Goal: Task Accomplishment & Management: Use online tool/utility

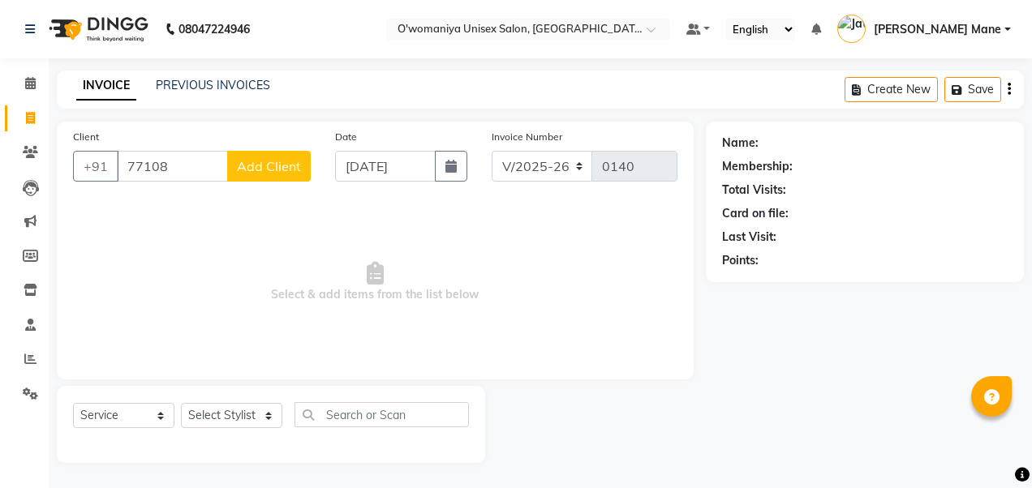
select select "6581"
select select "service"
type input "7710859147"
click at [255, 167] on span "Add Client" at bounding box center [269, 166] width 64 height 16
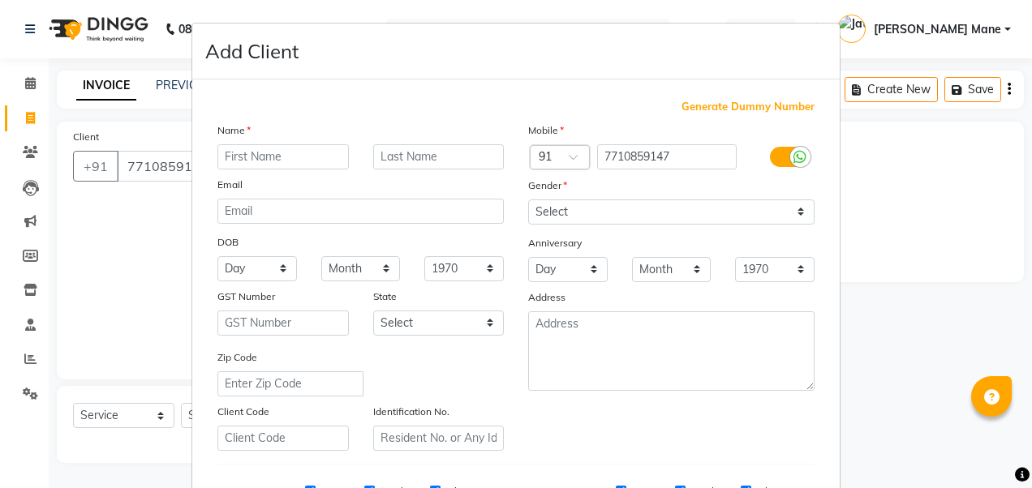
click at [276, 156] on input "text" at bounding box center [282, 156] width 131 height 25
type input "r"
type input "[PERSON_NAME]"
click at [385, 166] on input "text" at bounding box center [438, 156] width 131 height 25
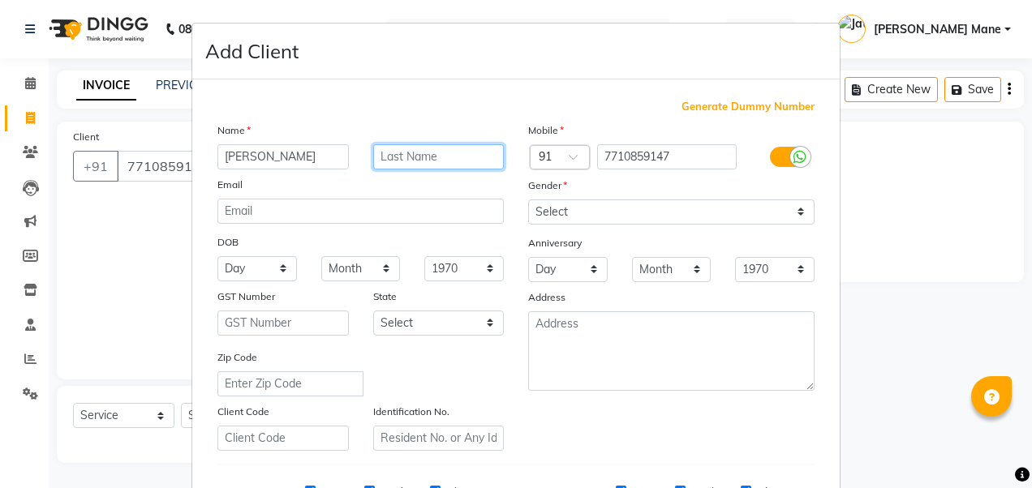
type input "y"
type input "[PERSON_NAME]"
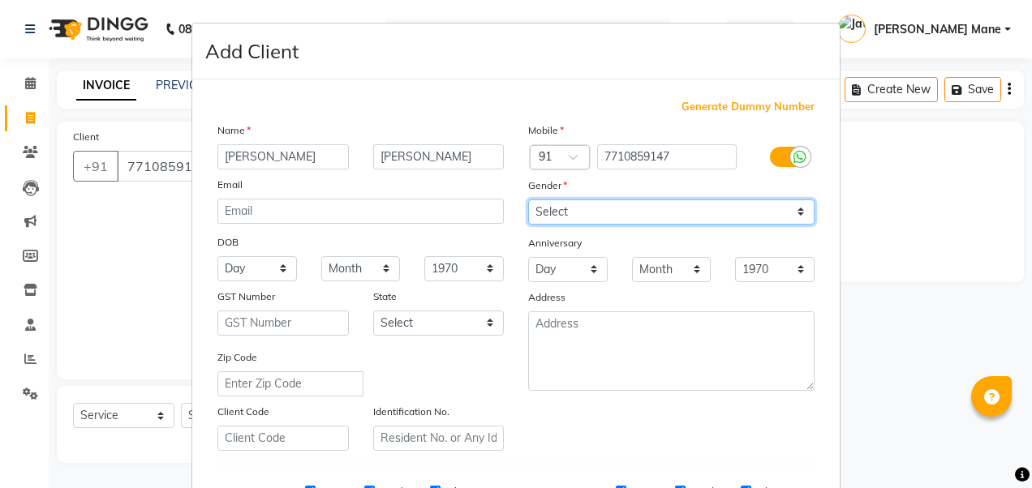
click at [627, 219] on select "Select [DEMOGRAPHIC_DATA] [DEMOGRAPHIC_DATA] Other Prefer Not To Say" at bounding box center [671, 212] width 286 height 25
select select "[DEMOGRAPHIC_DATA]"
click at [528, 200] on select "Select [DEMOGRAPHIC_DATA] [DEMOGRAPHIC_DATA] Other Prefer Not To Say" at bounding box center [671, 212] width 286 height 25
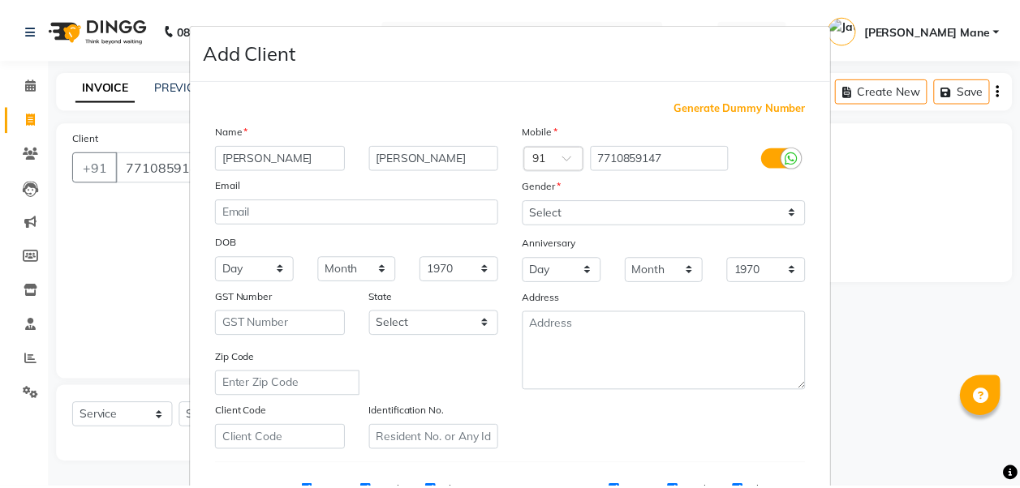
scroll to position [258, 0]
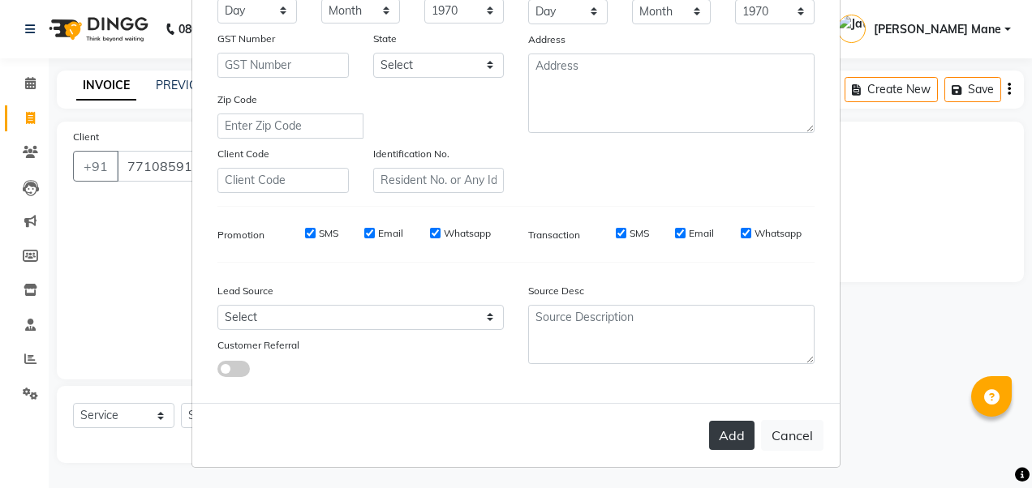
click at [723, 442] on button "Add" at bounding box center [731, 435] width 45 height 29
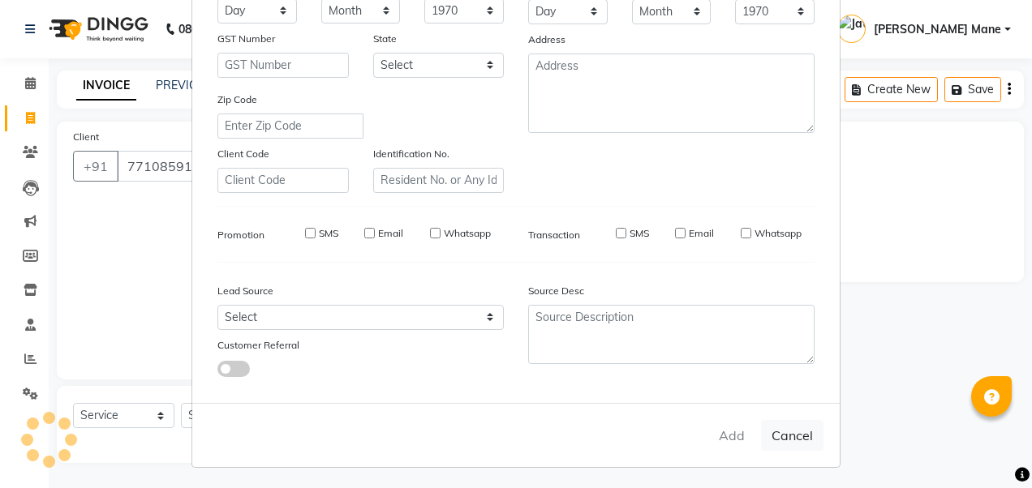
select select
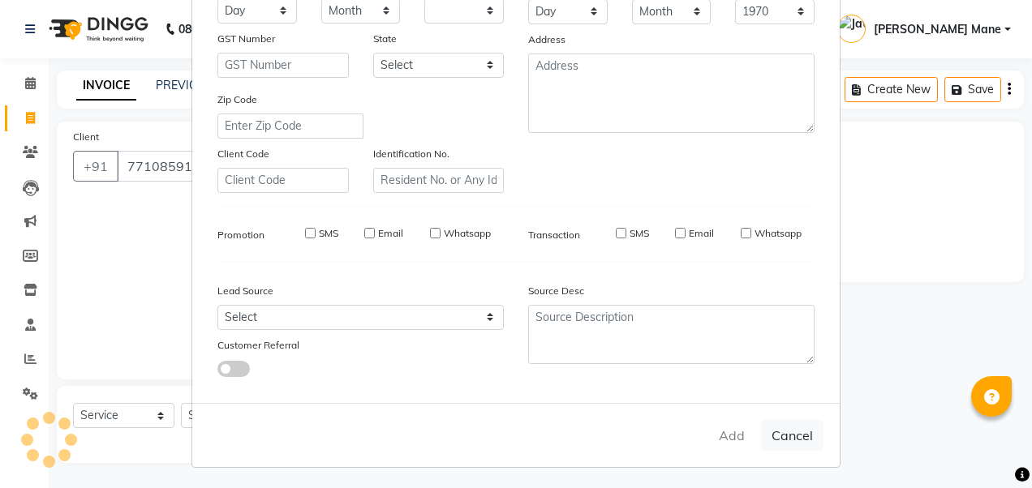
select select
checkbox input "false"
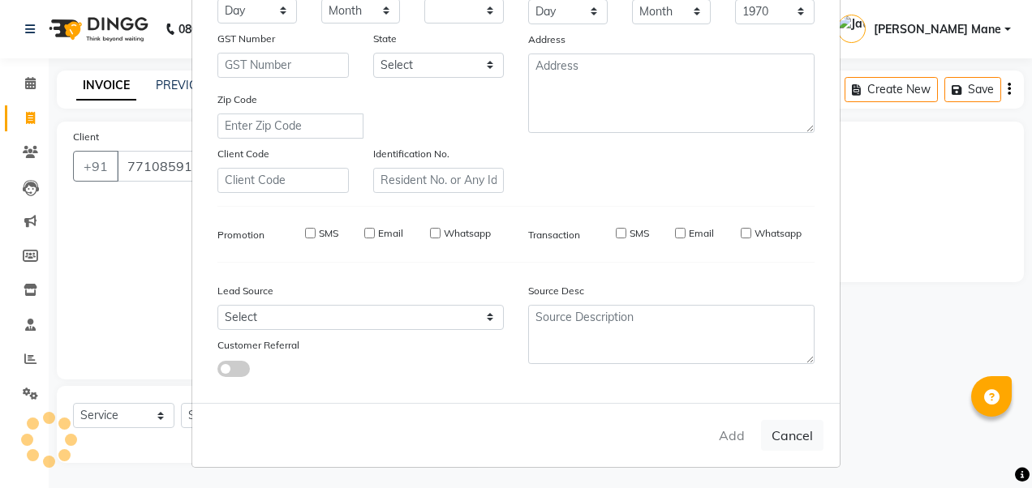
checkbox input "false"
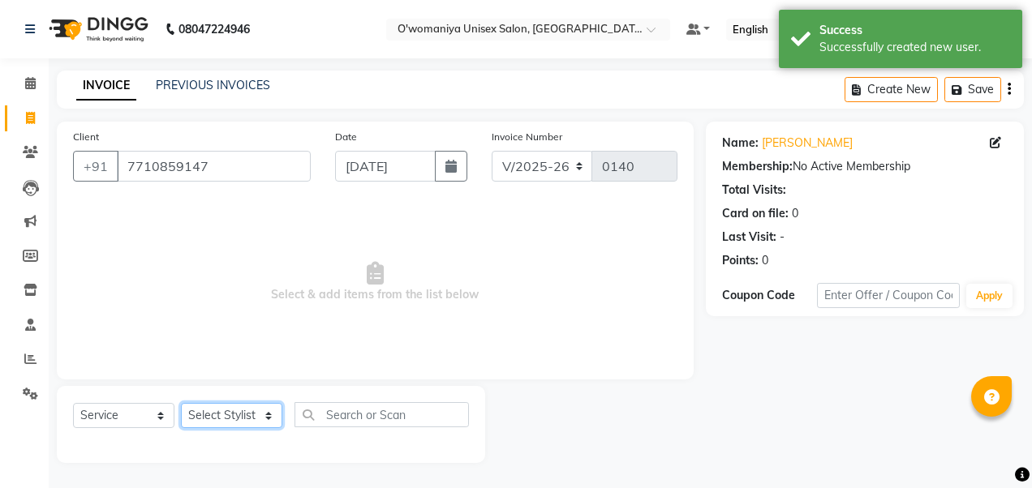
click at [242, 415] on select "Select Stylist [PERSON_NAME] [PERSON_NAME] Mane kajal [PERSON_NAME] [PERSON_NAM…" at bounding box center [231, 415] width 101 height 25
select select "53028"
click at [181, 403] on select "Select Stylist [PERSON_NAME] [PERSON_NAME] Mane kajal [PERSON_NAME] [PERSON_NAM…" at bounding box center [231, 415] width 101 height 25
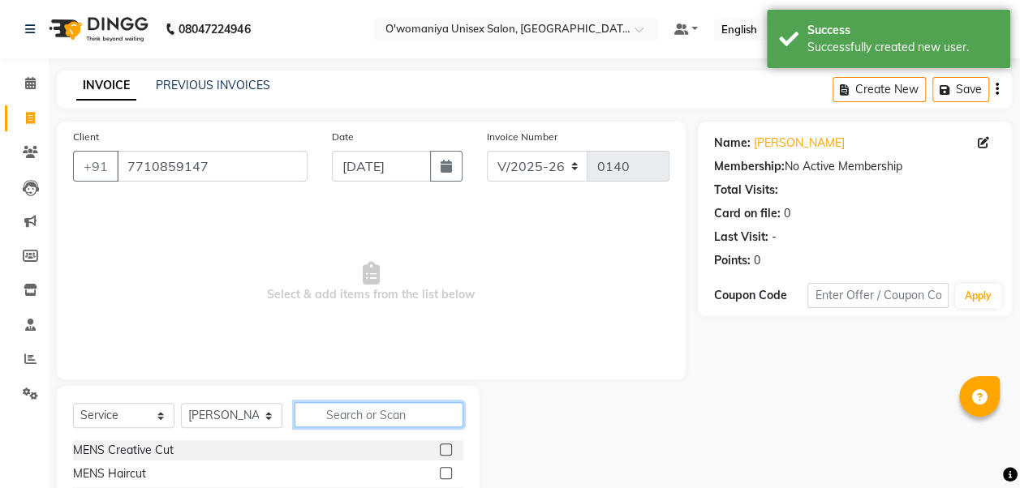
click at [342, 409] on input "text" at bounding box center [378, 414] width 169 height 25
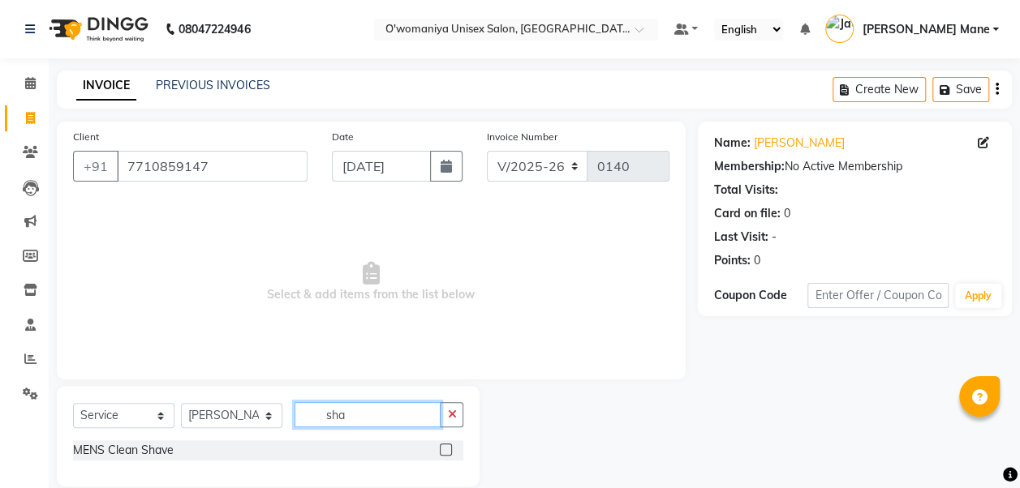
type input "sha"
click at [445, 453] on label at bounding box center [446, 450] width 12 height 12
click at [445, 453] on input "checkbox" at bounding box center [445, 450] width 11 height 11
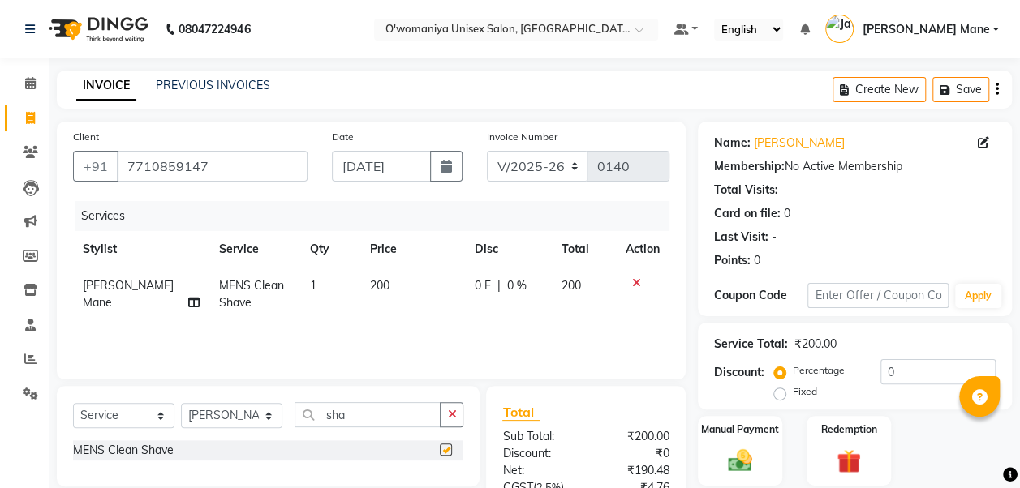
checkbox input "false"
click at [362, 294] on td "200" at bounding box center [412, 295] width 105 height 54
select select "53028"
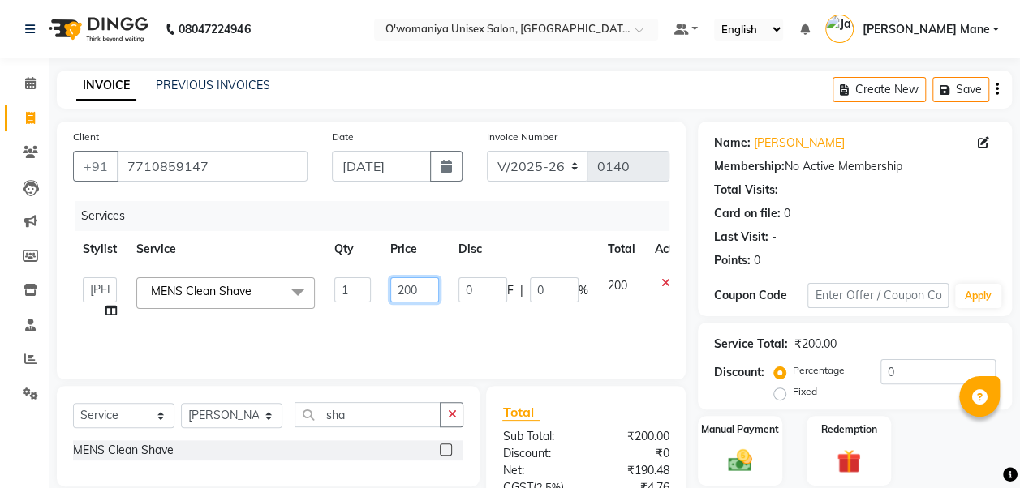
click at [407, 286] on input "200" at bounding box center [414, 289] width 49 height 25
click at [405, 287] on input "200" at bounding box center [414, 289] width 49 height 25
type input "300"
click at [522, 321] on div "Services Stylist Service Qty Price Disc Total Action [PERSON_NAME] [PERSON_NAME…" at bounding box center [371, 282] width 596 height 162
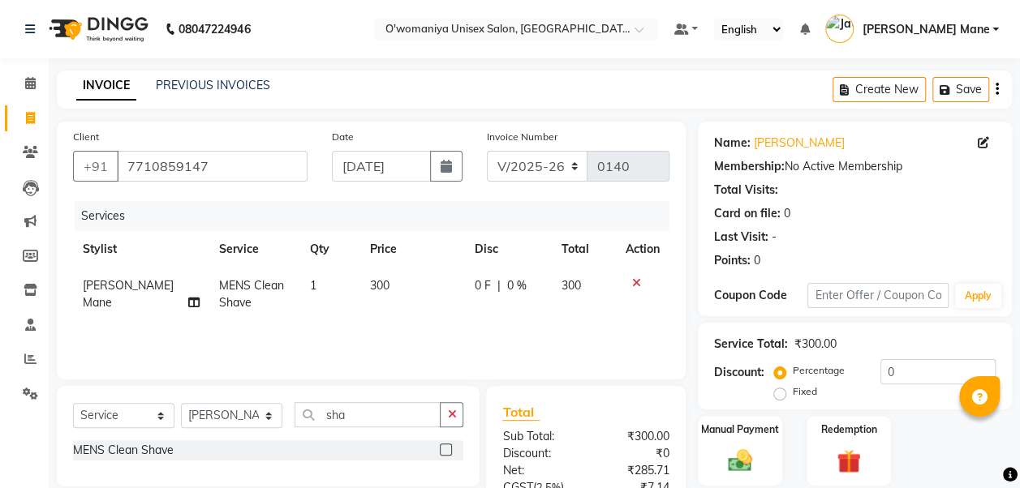
scroll to position [159, 0]
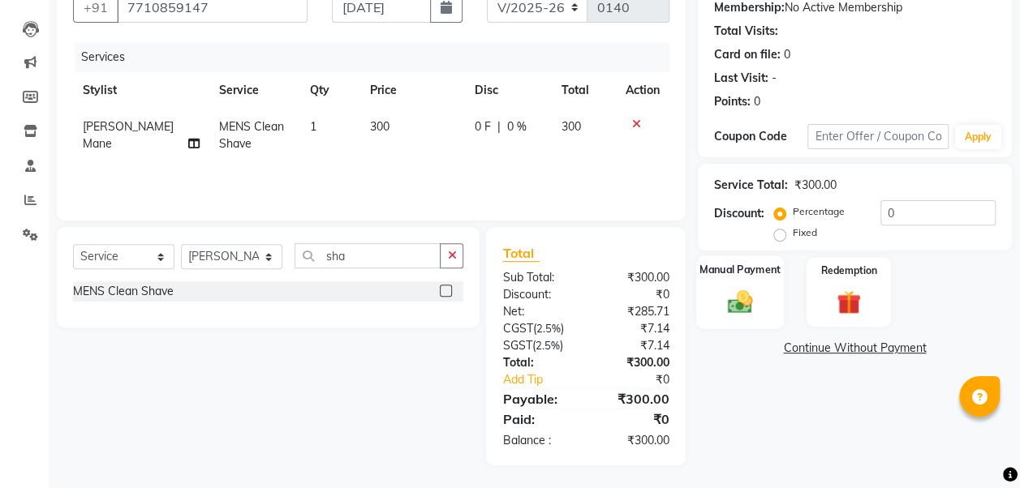
click at [748, 309] on img at bounding box center [740, 301] width 41 height 29
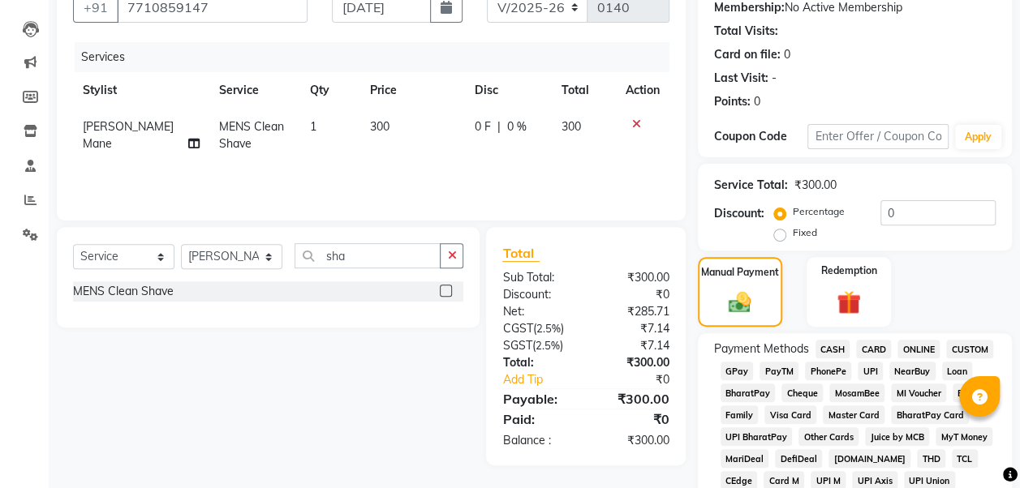
click at [731, 369] on span "GPay" at bounding box center [736, 371] width 33 height 19
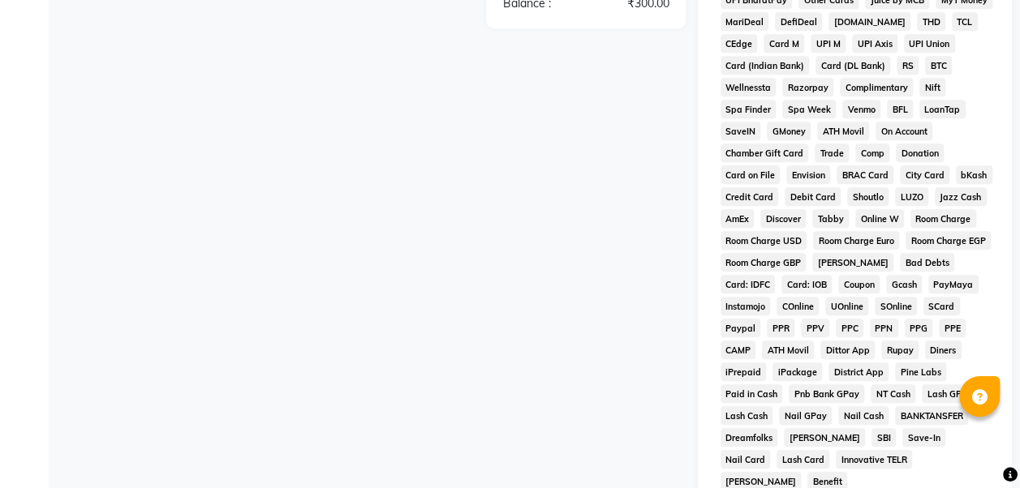
scroll to position [797, 0]
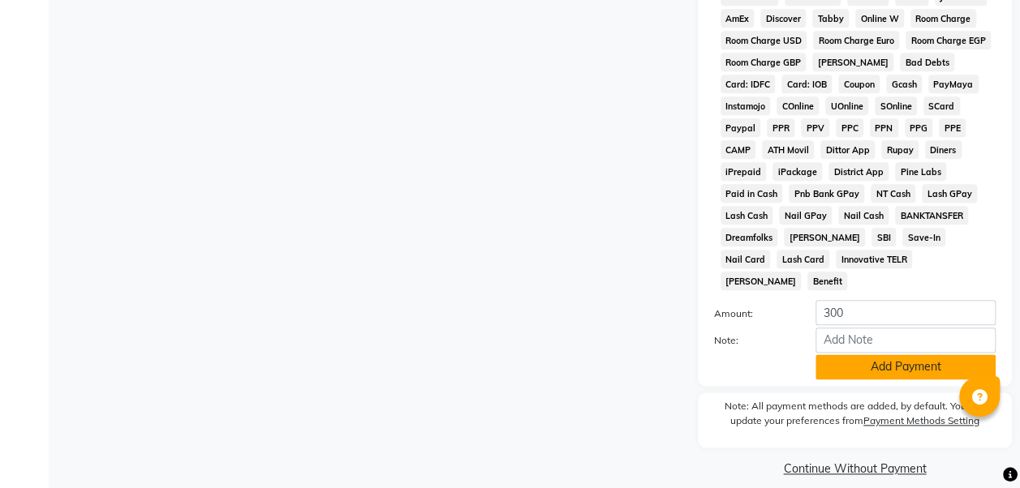
click at [909, 354] on button "Add Payment" at bounding box center [905, 366] width 180 height 25
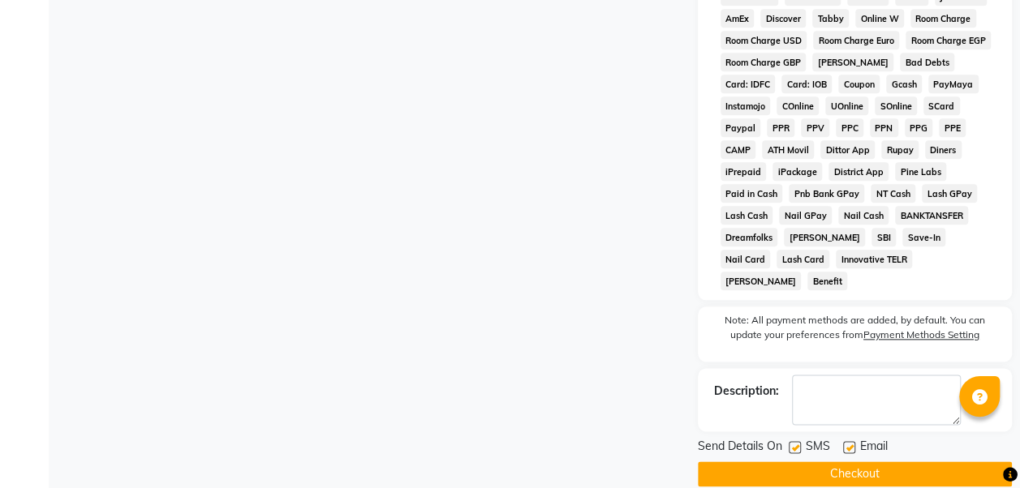
click at [883, 440] on span "Email" at bounding box center [874, 448] width 28 height 20
click at [883, 462] on button "Checkout" at bounding box center [855, 474] width 314 height 25
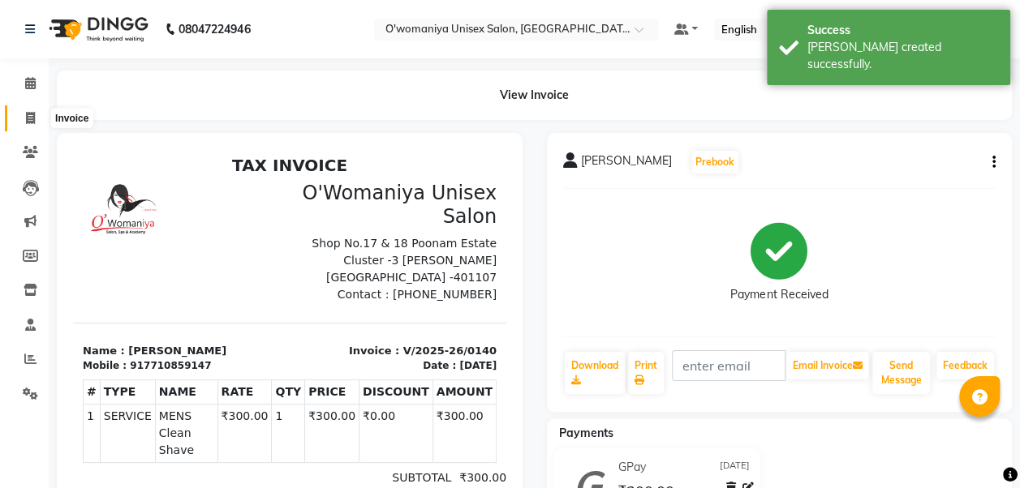
click at [38, 120] on span at bounding box center [30, 119] width 28 height 19
select select "service"
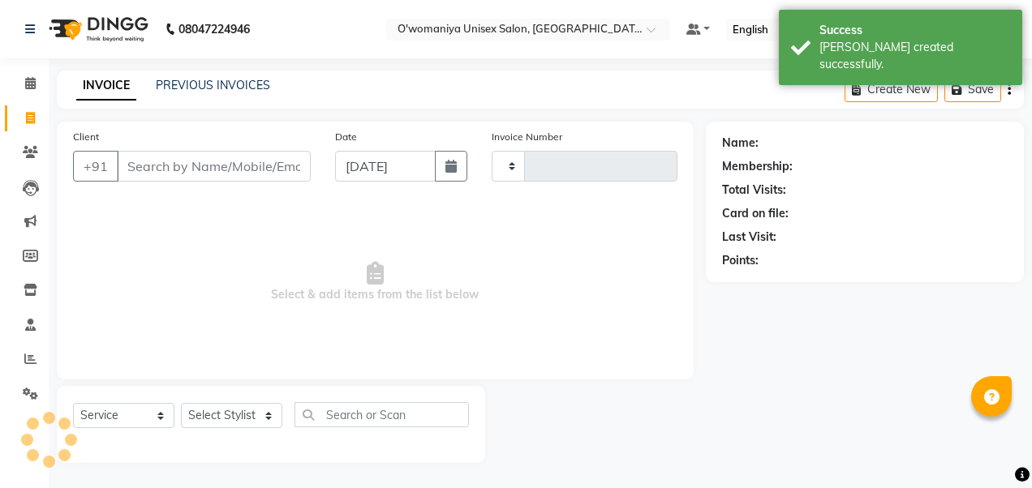
type input "0141"
select select "6581"
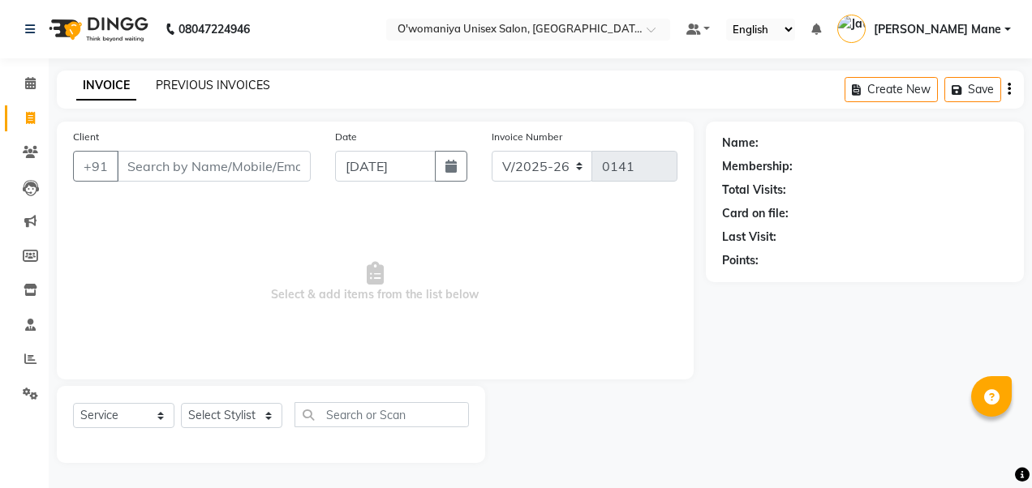
click at [211, 91] on link "PREVIOUS INVOICES" at bounding box center [213, 85] width 114 height 15
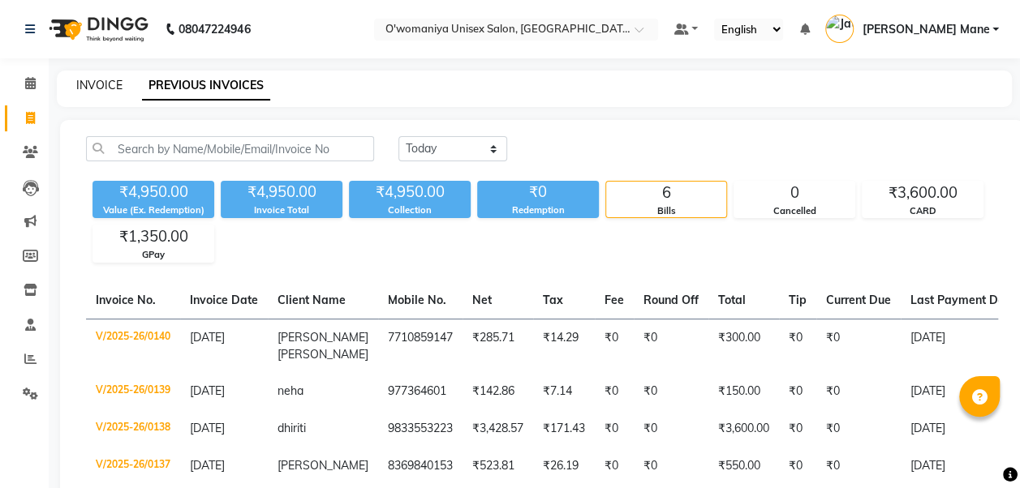
click at [92, 78] on link "INVOICE" at bounding box center [99, 85] width 46 height 15
select select "service"
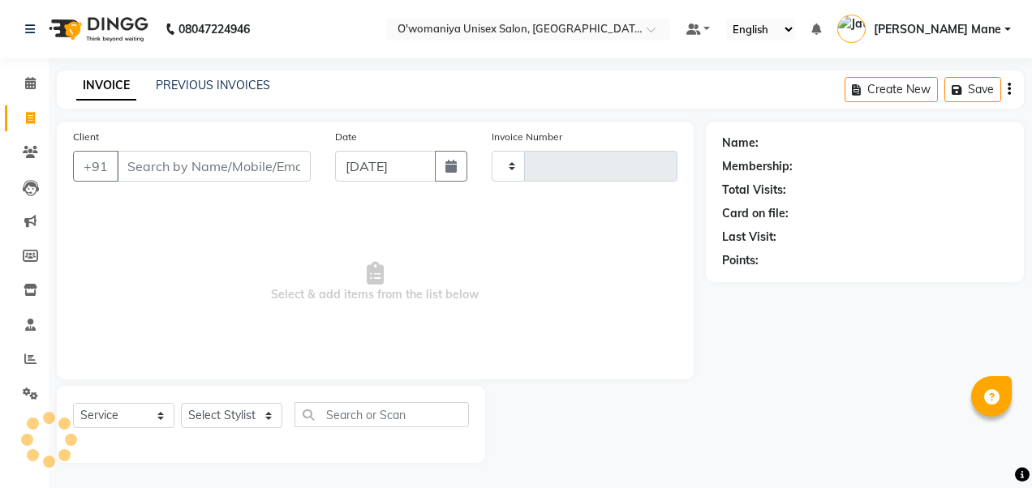
type input "0141"
select select "6581"
click at [177, 252] on span "Select & add items from the list below" at bounding box center [375, 282] width 604 height 162
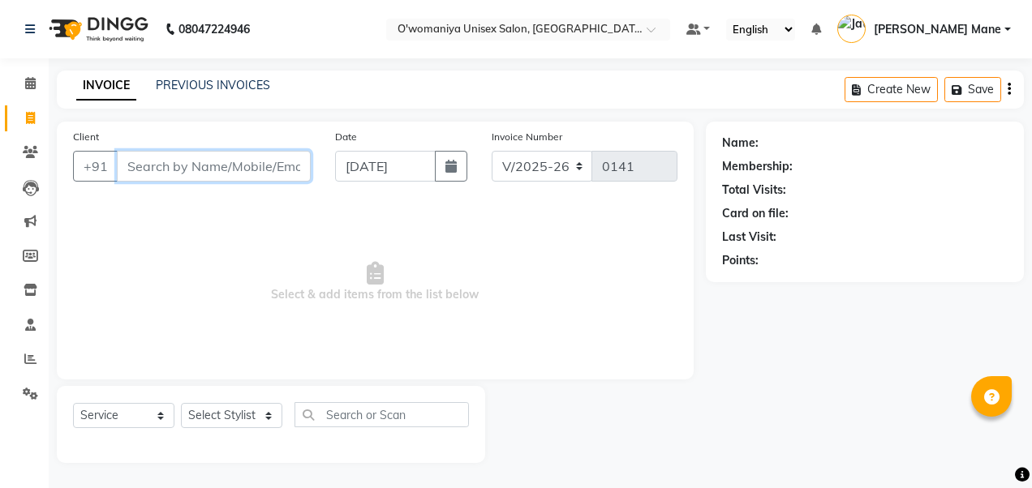
click at [187, 167] on input "Client" at bounding box center [214, 166] width 194 height 31
type input "9583359590"
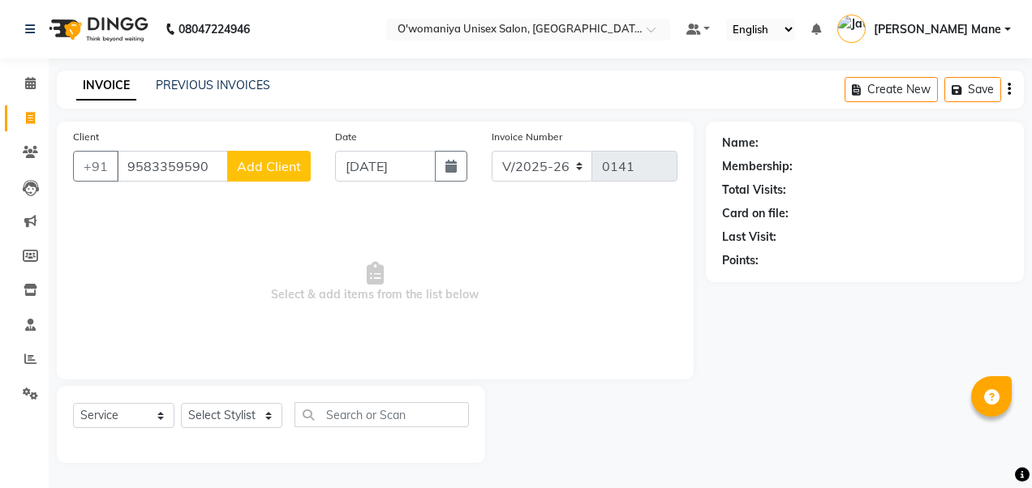
click at [277, 165] on span "Add Client" at bounding box center [269, 166] width 64 height 16
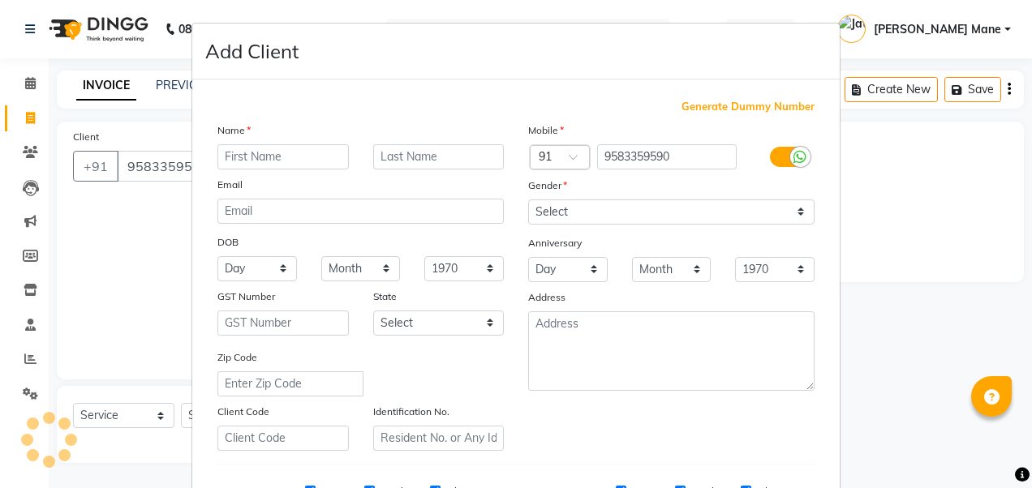
click at [316, 157] on input "text" at bounding box center [282, 156] width 131 height 25
type input "[PERSON_NAME]"
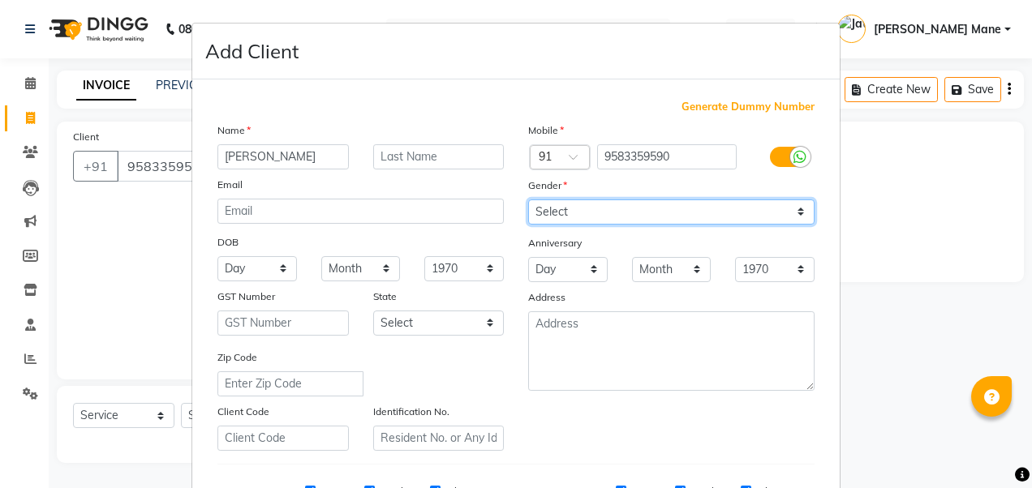
click at [756, 214] on select "Select [DEMOGRAPHIC_DATA] [DEMOGRAPHIC_DATA] Other Prefer Not To Say" at bounding box center [671, 212] width 286 height 25
select select "[DEMOGRAPHIC_DATA]"
click at [528, 200] on select "Select [DEMOGRAPHIC_DATA] [DEMOGRAPHIC_DATA] Other Prefer Not To Say" at bounding box center [671, 212] width 286 height 25
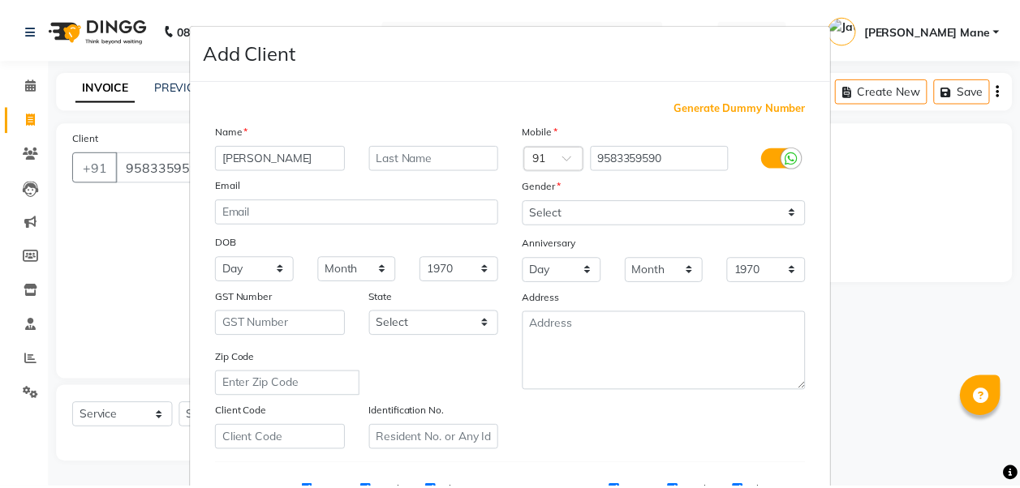
scroll to position [258, 0]
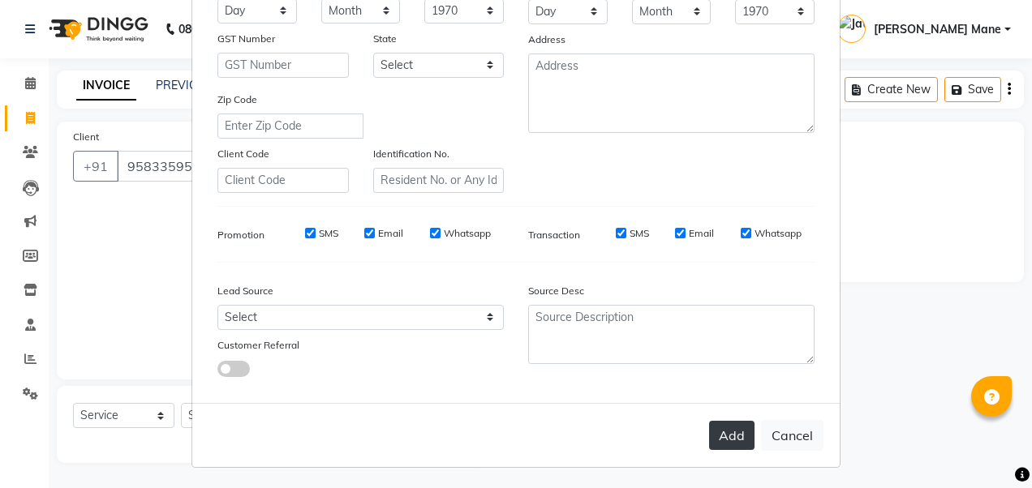
click at [728, 438] on button "Add" at bounding box center [731, 435] width 45 height 29
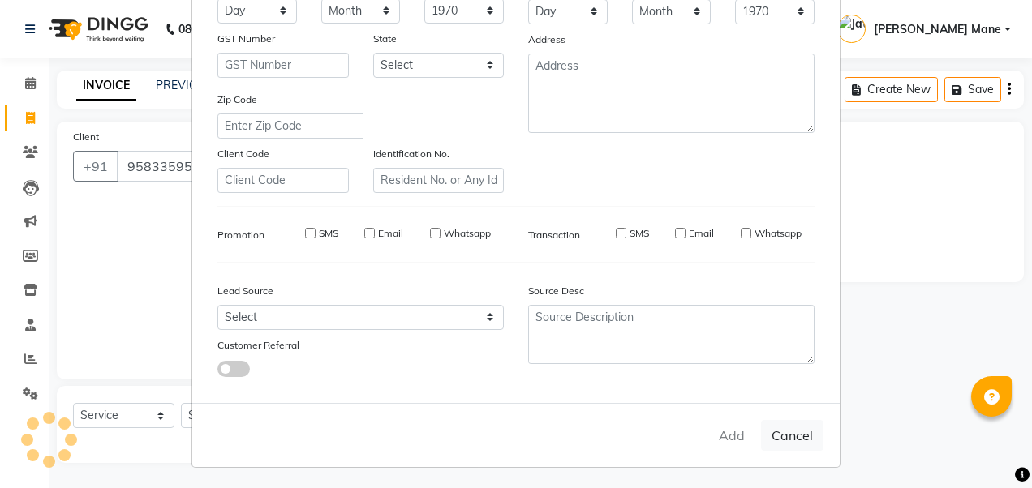
select select
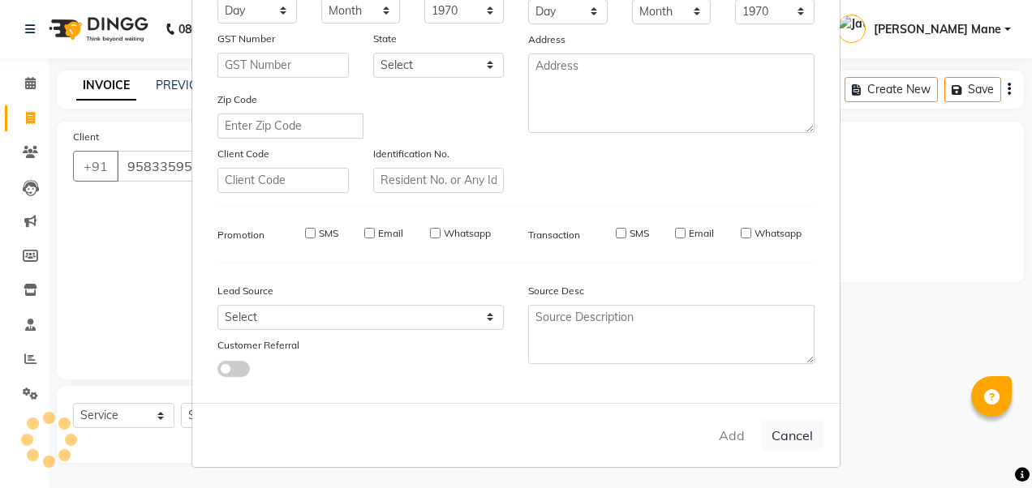
select select
checkbox input "false"
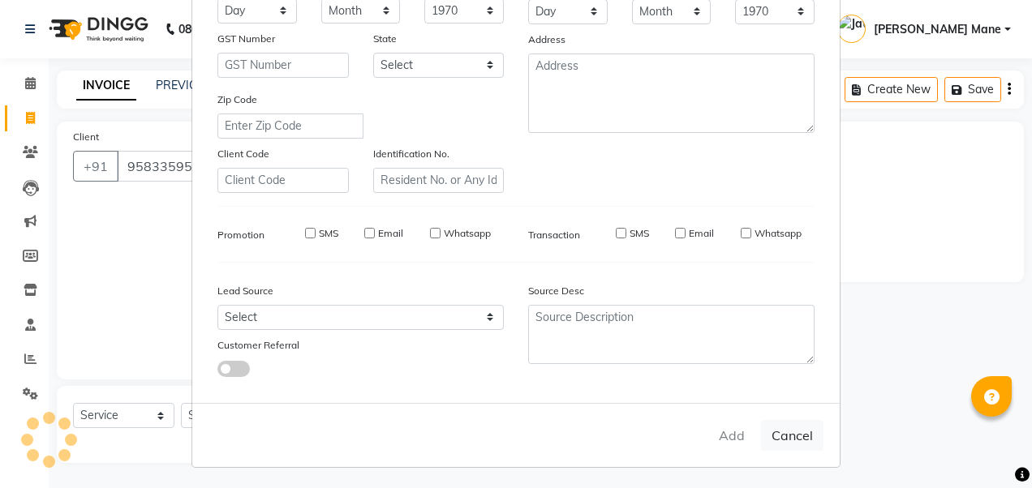
checkbox input "false"
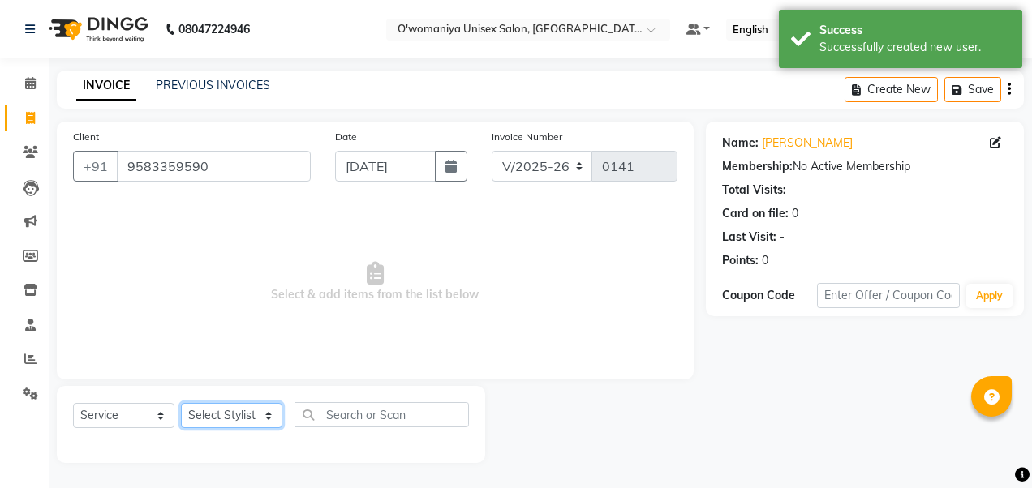
click at [240, 419] on select "Select Stylist [PERSON_NAME] [PERSON_NAME] Mane kajal [PERSON_NAME] [PERSON_NAM…" at bounding box center [231, 415] width 101 height 25
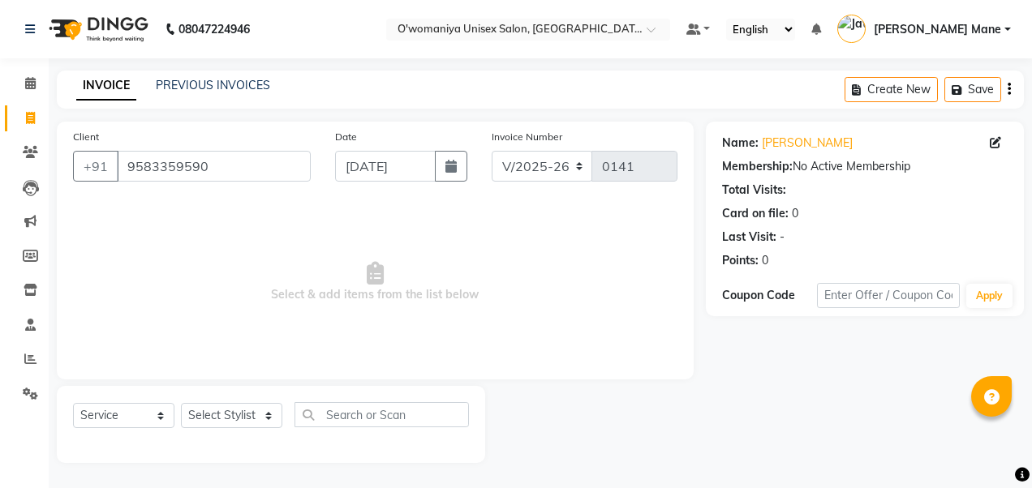
click at [349, 337] on span "Select & add items from the list below" at bounding box center [375, 282] width 604 height 162
click at [247, 409] on select "Select Stylist [PERSON_NAME] [PERSON_NAME] Mane kajal [PERSON_NAME] [PERSON_NAM…" at bounding box center [231, 415] width 101 height 25
select select "53029"
click at [181, 403] on select "Select Stylist [PERSON_NAME] [PERSON_NAME] Mane kajal [PERSON_NAME] [PERSON_NAM…" at bounding box center [231, 415] width 101 height 25
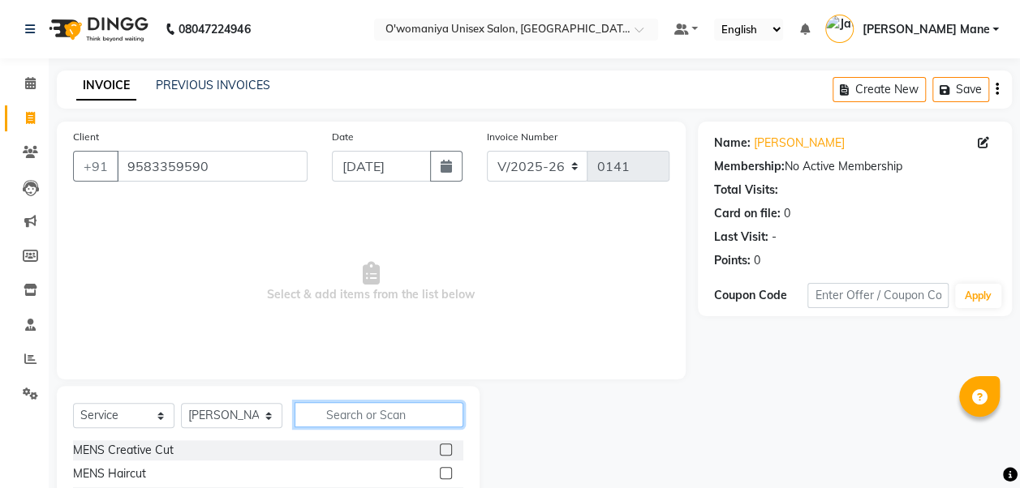
click at [343, 412] on input "text" at bounding box center [378, 414] width 169 height 25
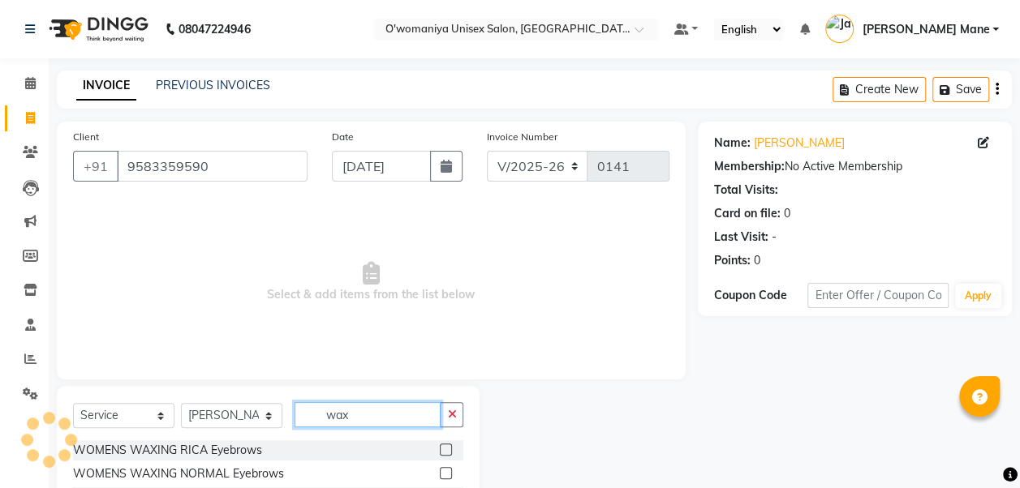
scroll to position [161, 0]
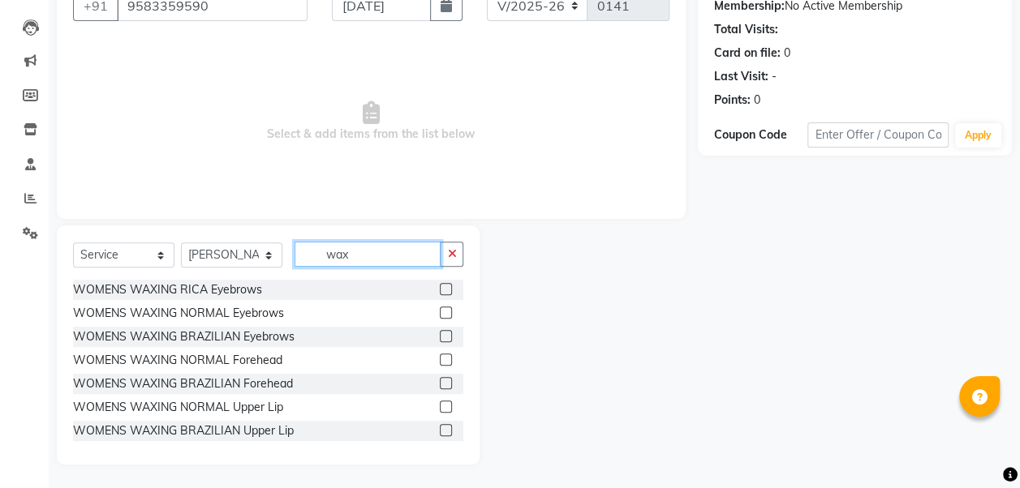
click at [393, 250] on input "wax" at bounding box center [367, 254] width 146 height 25
type input "wax full"
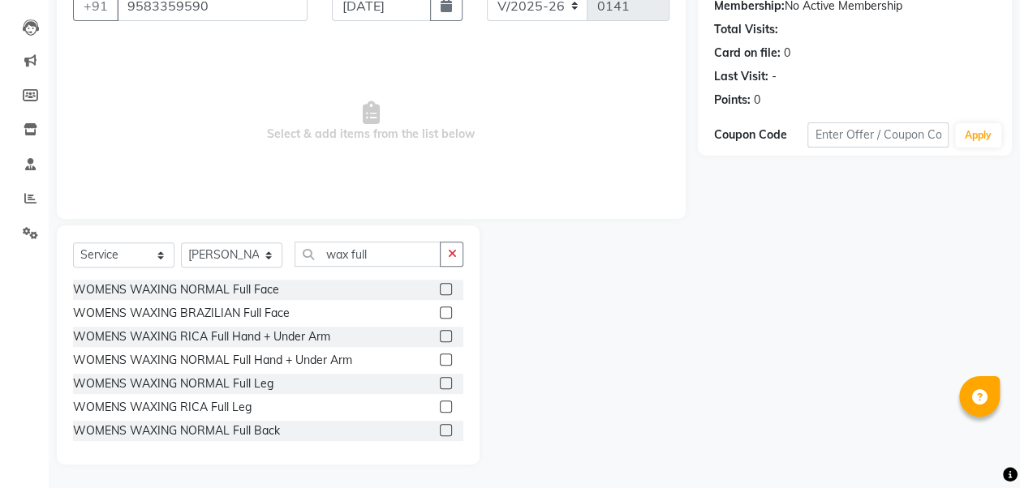
click at [440, 331] on label at bounding box center [446, 336] width 12 height 12
click at [440, 332] on input "checkbox" at bounding box center [445, 337] width 11 height 11
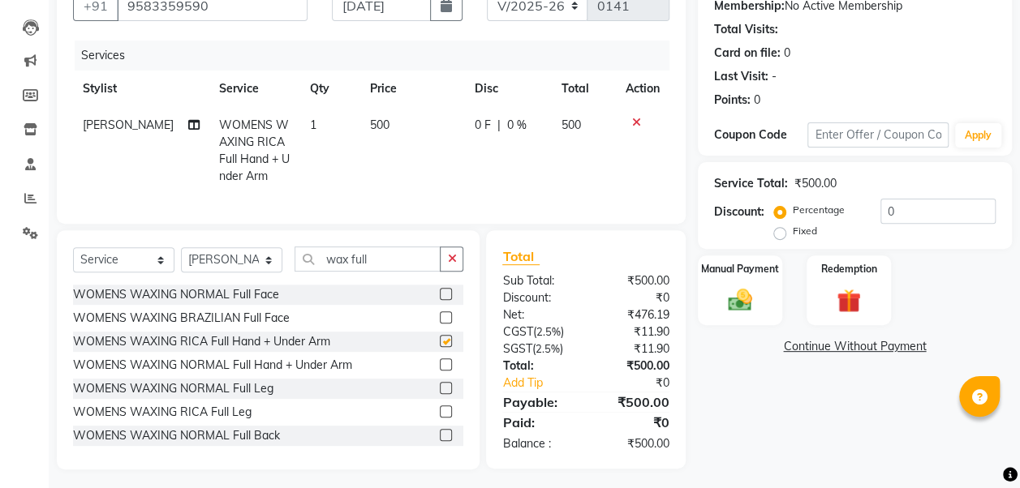
checkbox input "false"
click at [390, 272] on input "wax full" at bounding box center [367, 259] width 146 height 25
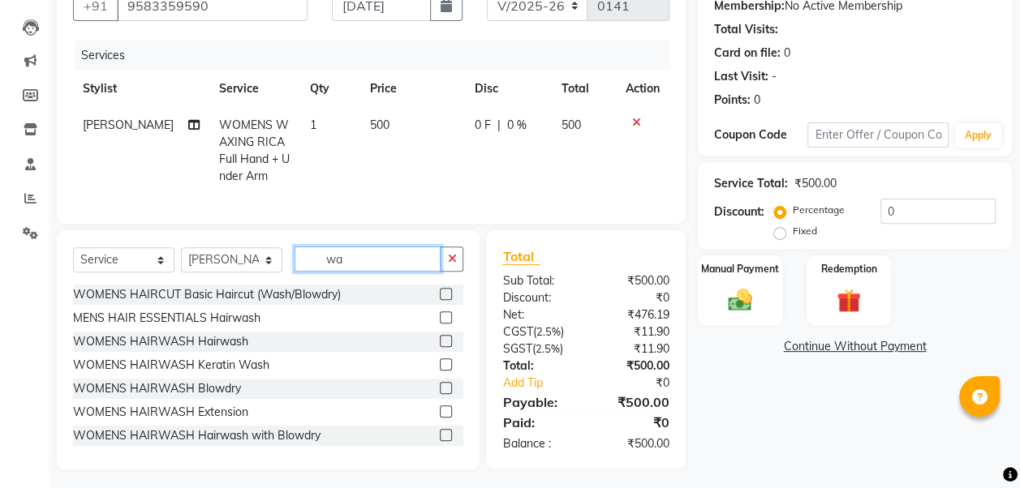
type input "w"
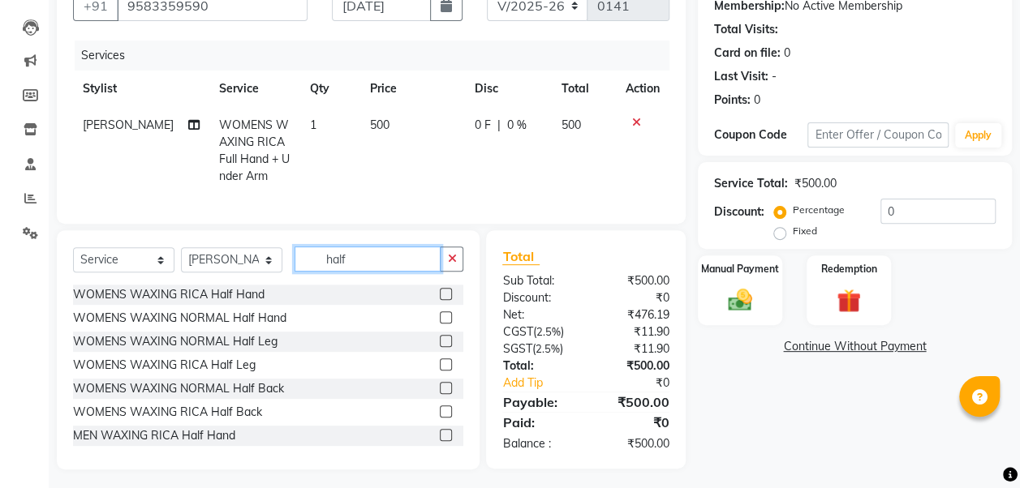
type input "half"
click at [312, 352] on div "WOMENS WAXING NORMAL Half Leg" at bounding box center [268, 342] width 390 height 20
click at [440, 347] on label at bounding box center [446, 341] width 12 height 12
click at [440, 347] on input "checkbox" at bounding box center [445, 342] width 11 height 11
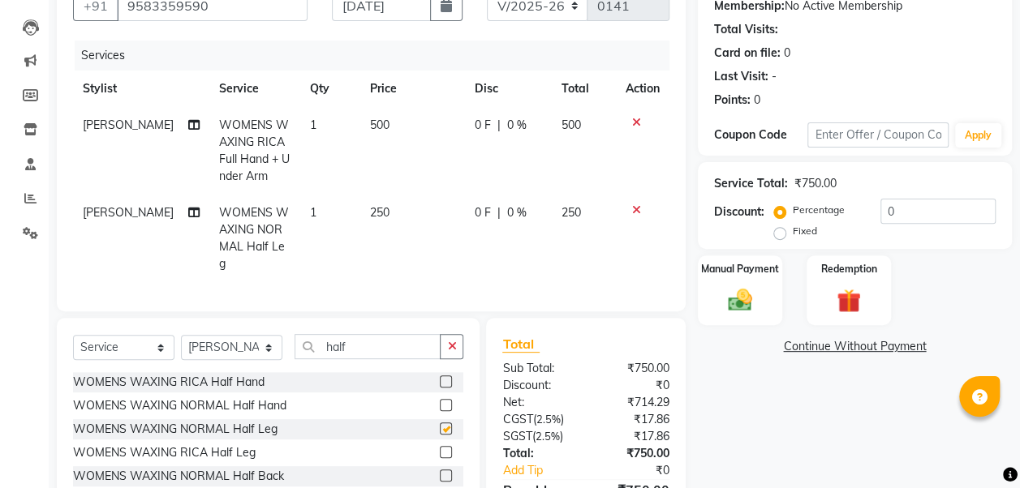
checkbox input "false"
click at [370, 208] on span "250" at bounding box center [379, 212] width 19 height 15
select select "53029"
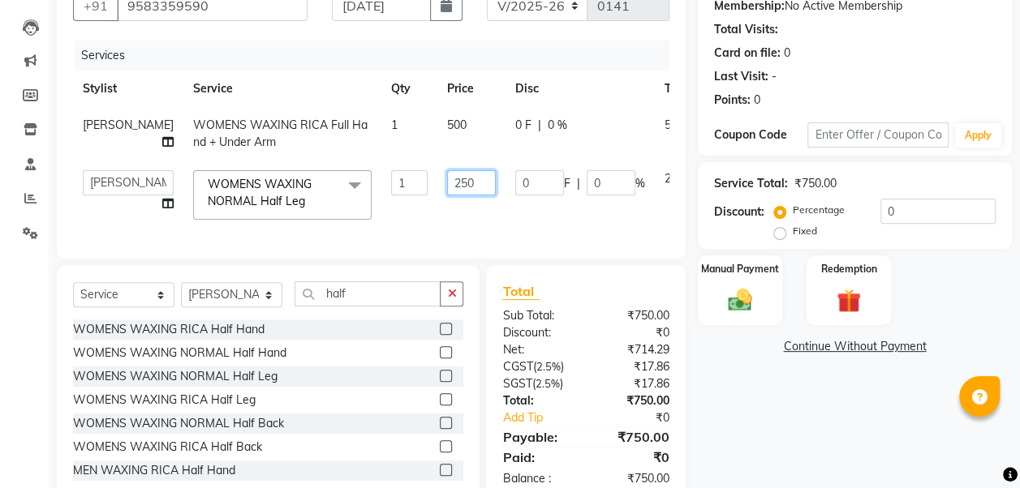
click at [447, 185] on input "250" at bounding box center [471, 182] width 49 height 25
type input "50"
click at [447, 185] on input "50" at bounding box center [471, 182] width 49 height 25
type input "500"
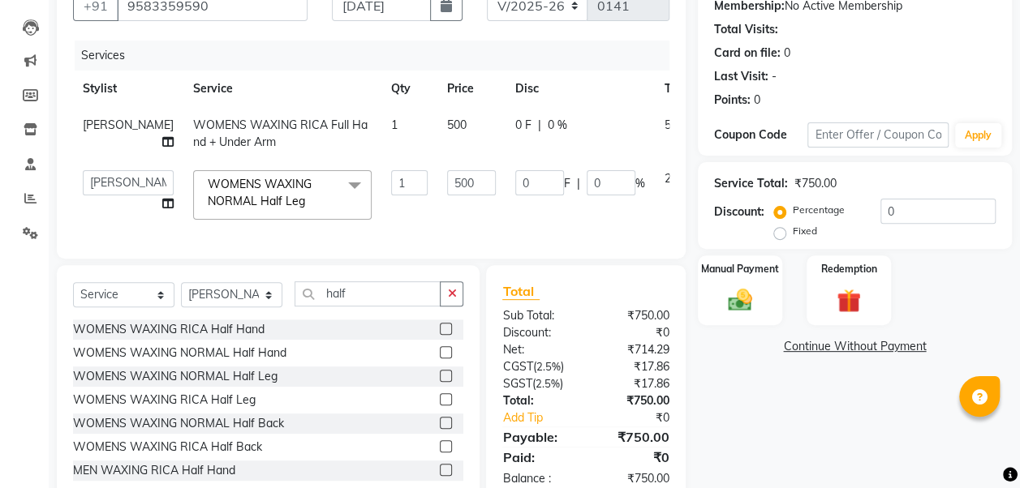
click at [445, 232] on div "Services Stylist Service Qty Price Disc Total Action [PERSON_NAME] WOMENS WAXIN…" at bounding box center [371, 142] width 596 height 202
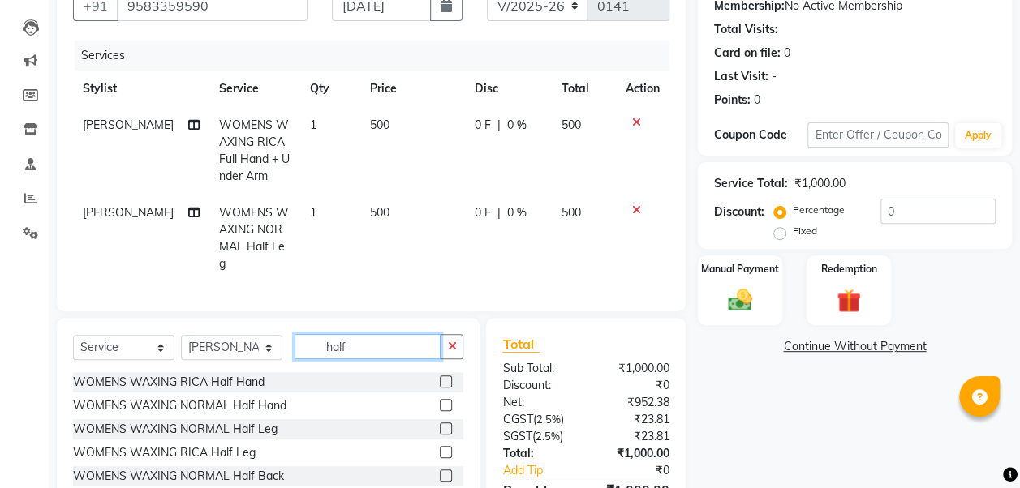
click at [385, 340] on input "half" at bounding box center [367, 346] width 146 height 25
type input "h"
type input "thre"
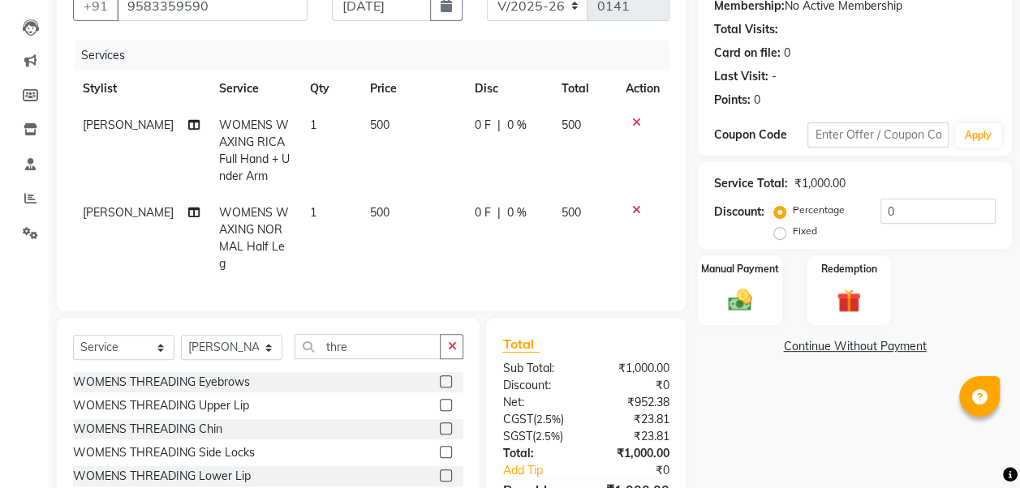
click at [440, 380] on label at bounding box center [446, 382] width 12 height 12
click at [440, 380] on input "checkbox" at bounding box center [445, 382] width 11 height 11
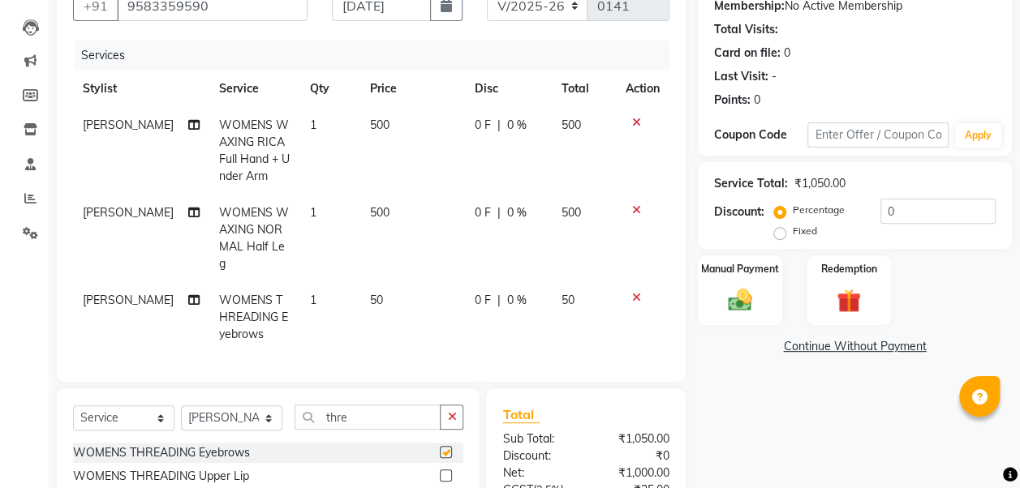
checkbox input "false"
click at [440, 470] on label at bounding box center [446, 476] width 12 height 12
click at [440, 471] on input "checkbox" at bounding box center [445, 476] width 11 height 11
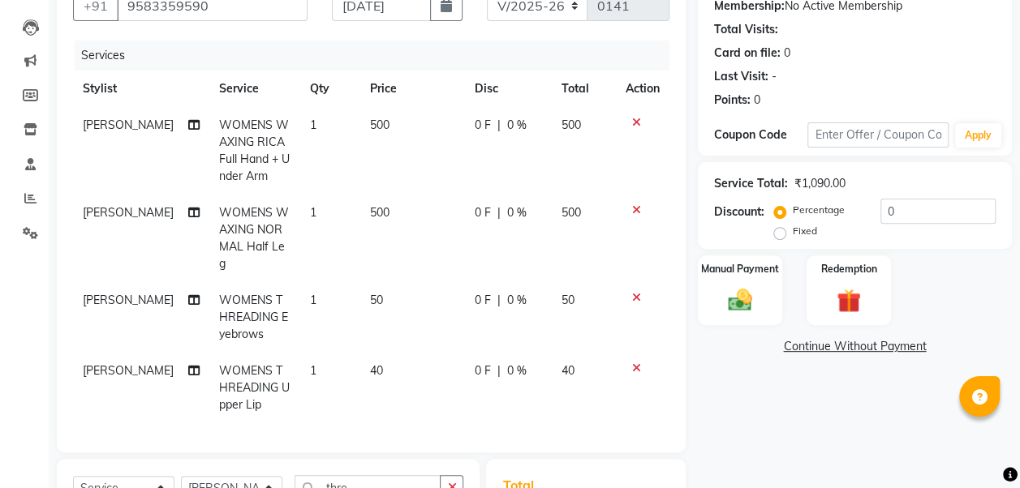
checkbox input "false"
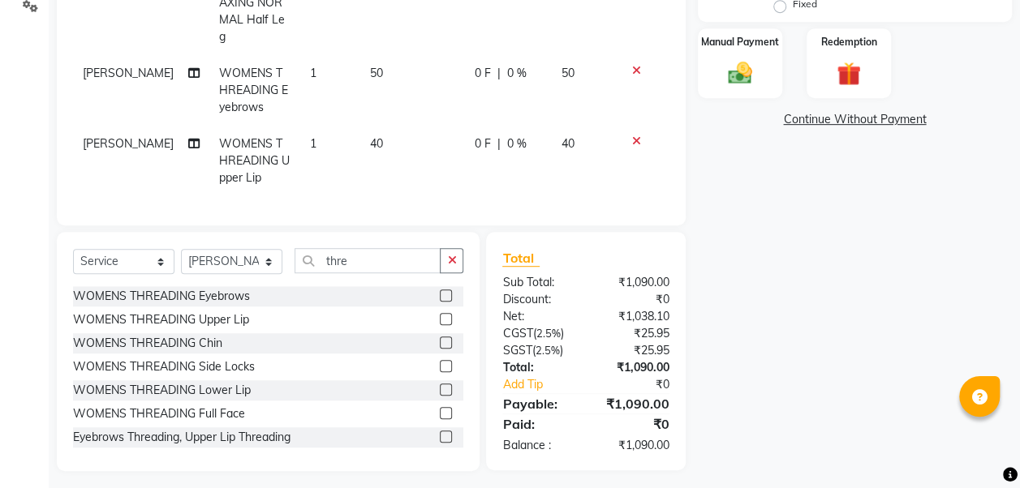
scroll to position [389, 0]
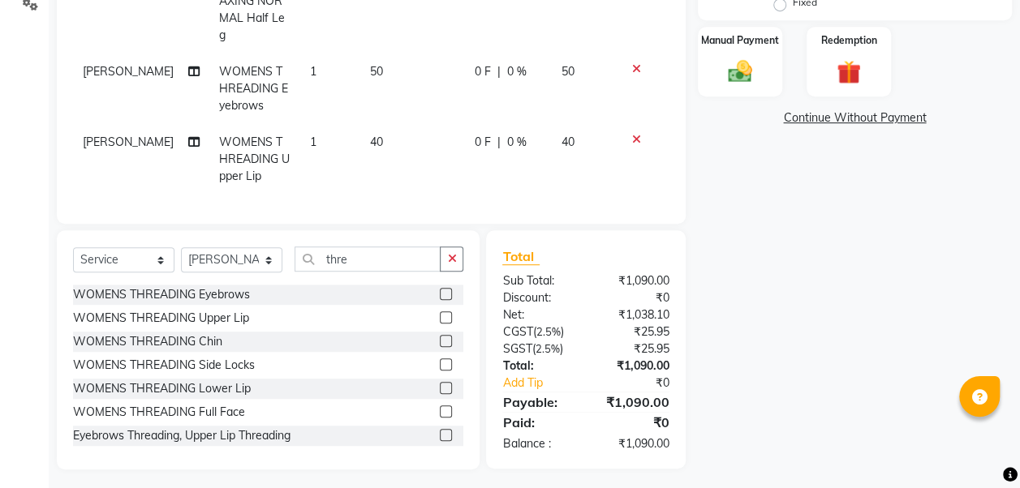
click at [370, 135] on span "40" at bounding box center [376, 142] width 13 height 15
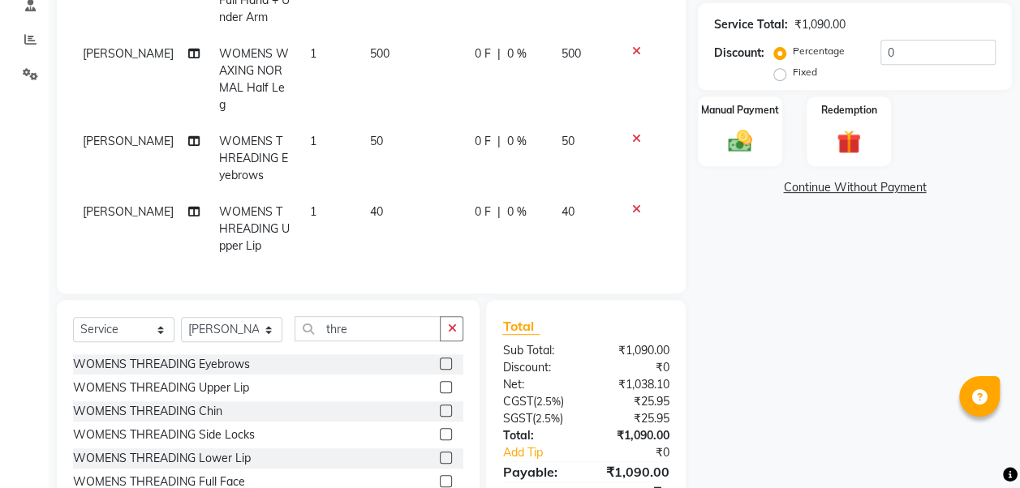
select select "53029"
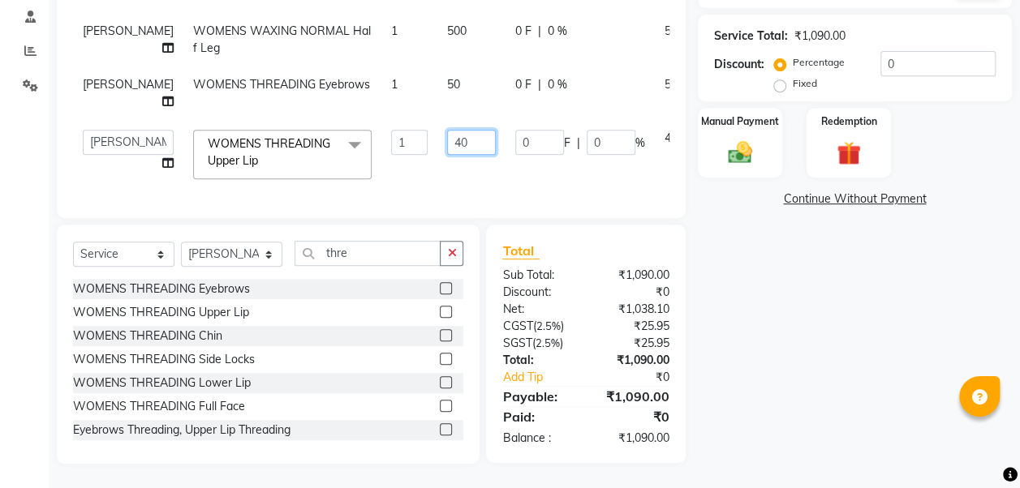
click at [447, 130] on input "40" at bounding box center [471, 142] width 49 height 25
type input "50"
click at [431, 337] on div "Select Service Product Membership Package Voucher Prepaid Gift Card Select Styl…" at bounding box center [268, 344] width 423 height 239
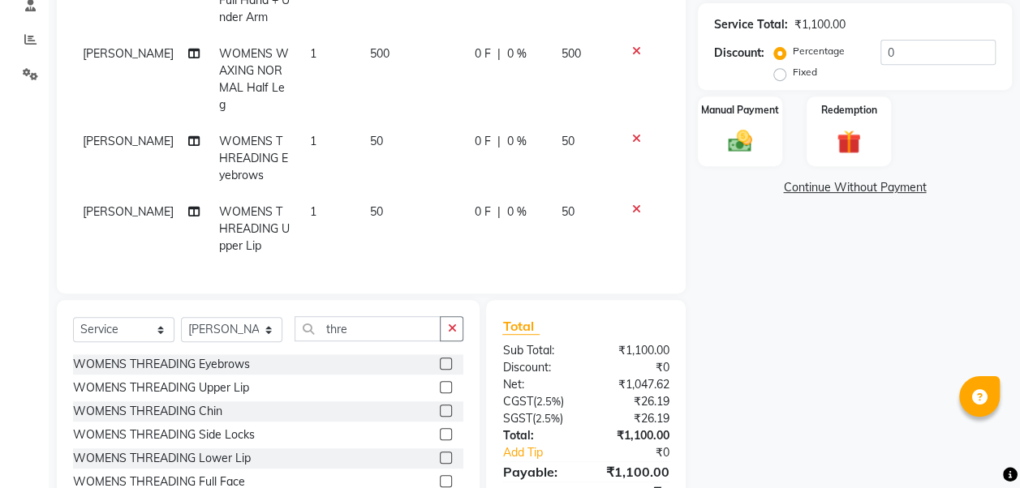
click at [440, 454] on label at bounding box center [446, 458] width 12 height 12
click at [440, 454] on input "checkbox" at bounding box center [445, 458] width 11 height 11
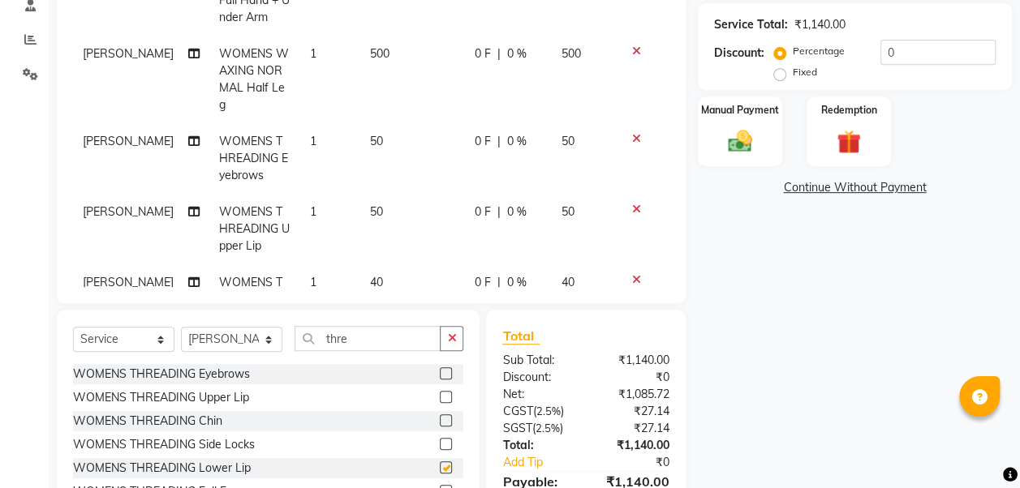
checkbox input "false"
click at [370, 275] on span "40" at bounding box center [376, 282] width 13 height 15
select select "53029"
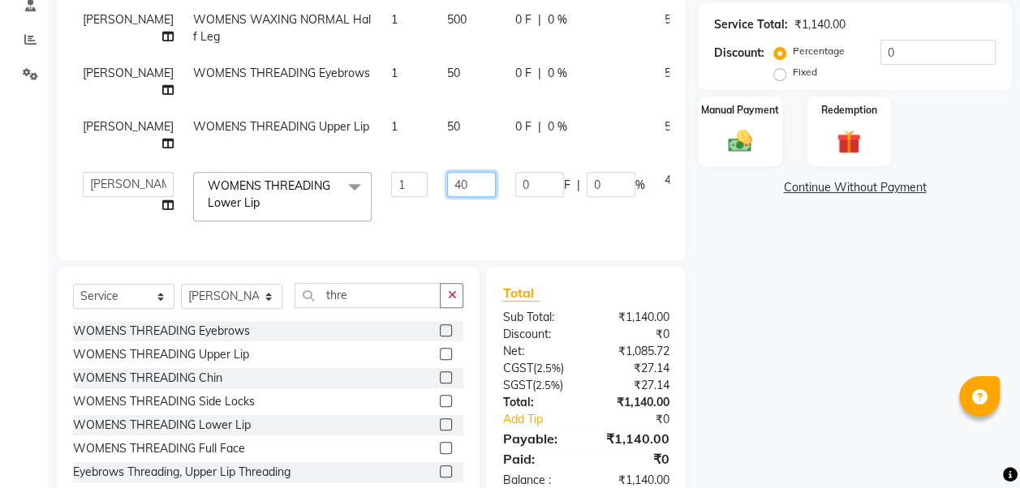
click at [447, 181] on input "40" at bounding box center [471, 184] width 49 height 25
type input "50"
click at [566, 226] on tbody "[PERSON_NAME] WOMENS WAXING RICA Full Hand + Under Arm 1 500 0 F | 0 % 500 [PER…" at bounding box center [414, 89] width 682 height 283
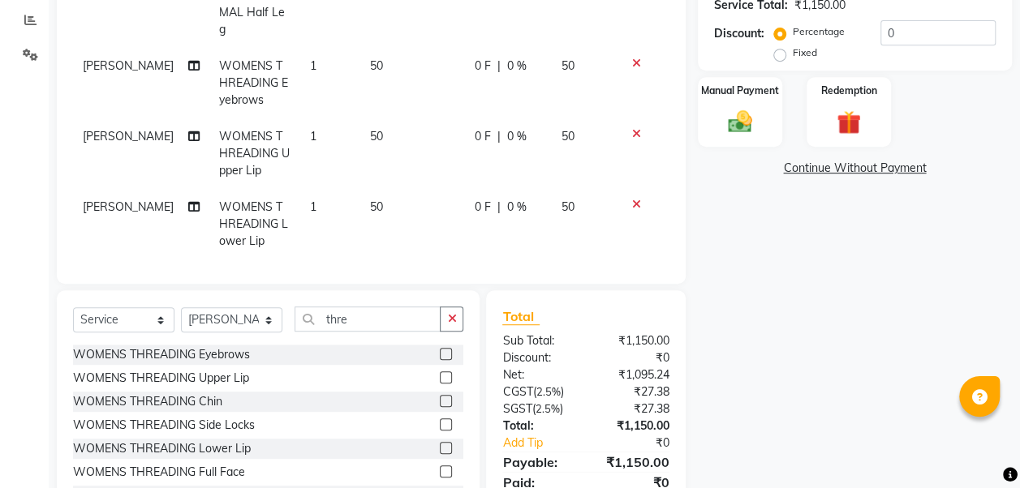
scroll to position [404, 0]
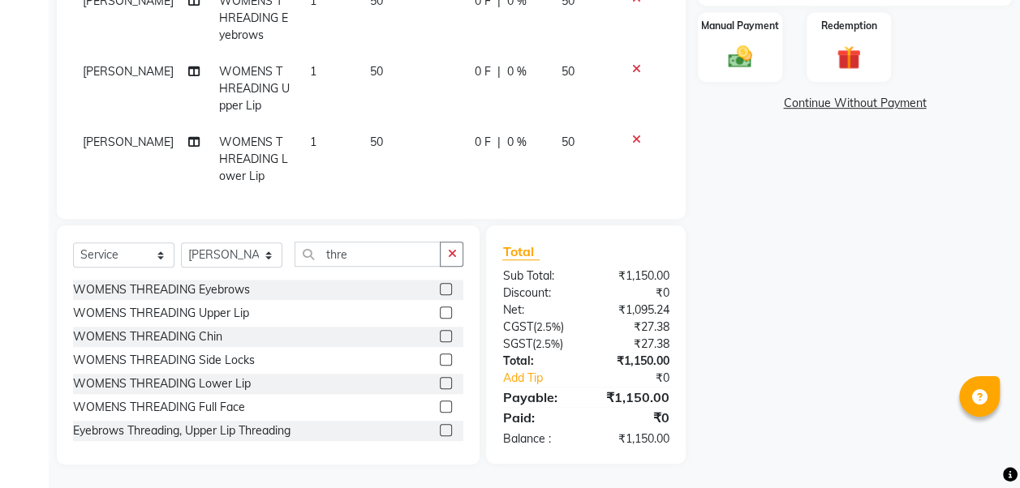
click at [440, 432] on label at bounding box center [446, 430] width 12 height 12
click at [440, 432] on input "checkbox" at bounding box center [445, 431] width 11 height 11
checkbox input "false"
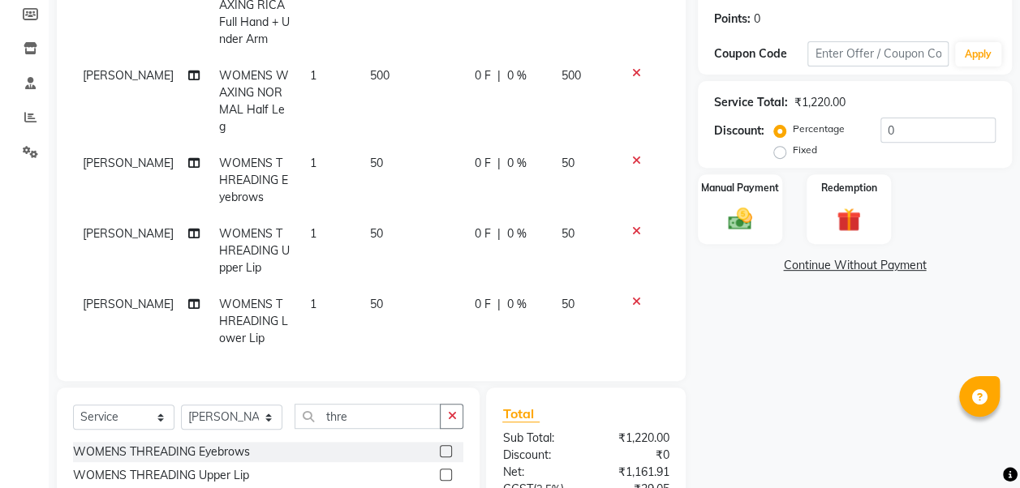
scroll to position [144, 0]
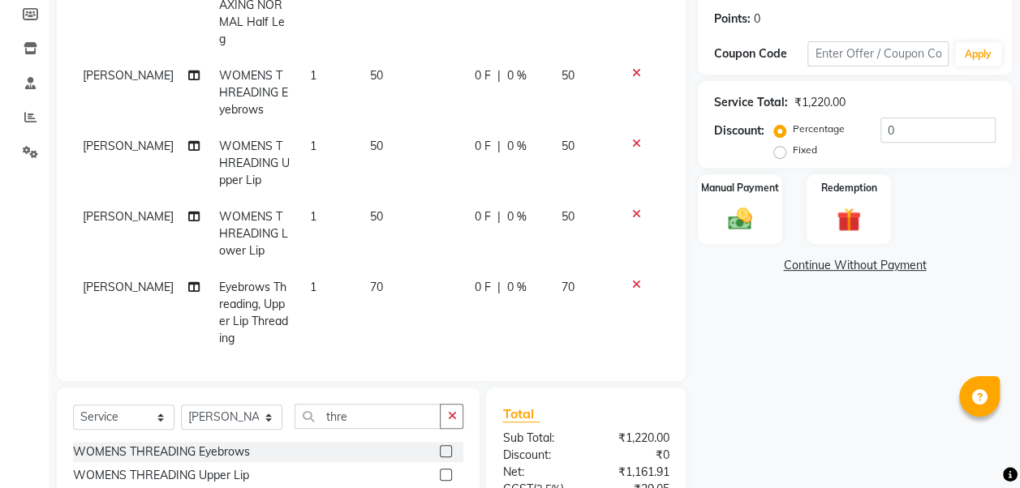
click at [370, 280] on span "70" at bounding box center [376, 287] width 13 height 15
select select "53029"
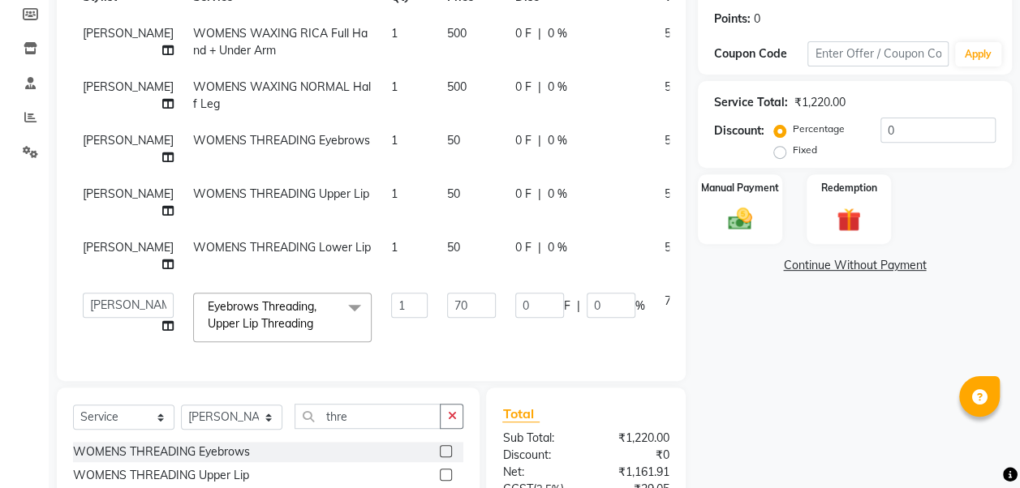
scroll to position [22, 0]
click at [447, 293] on input "70" at bounding box center [471, 305] width 49 height 25
type input "50"
click at [449, 329] on tbody "[PERSON_NAME] WOMENS WAXING RICA Full Hand + Under Arm 1 500 0 F | 0 % 500 [PER…" at bounding box center [414, 183] width 682 height 337
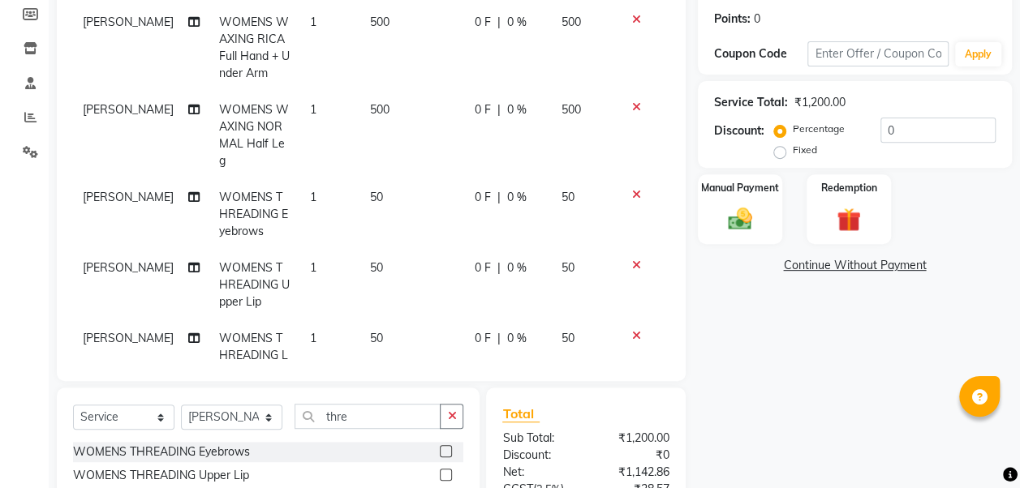
scroll to position [404, 0]
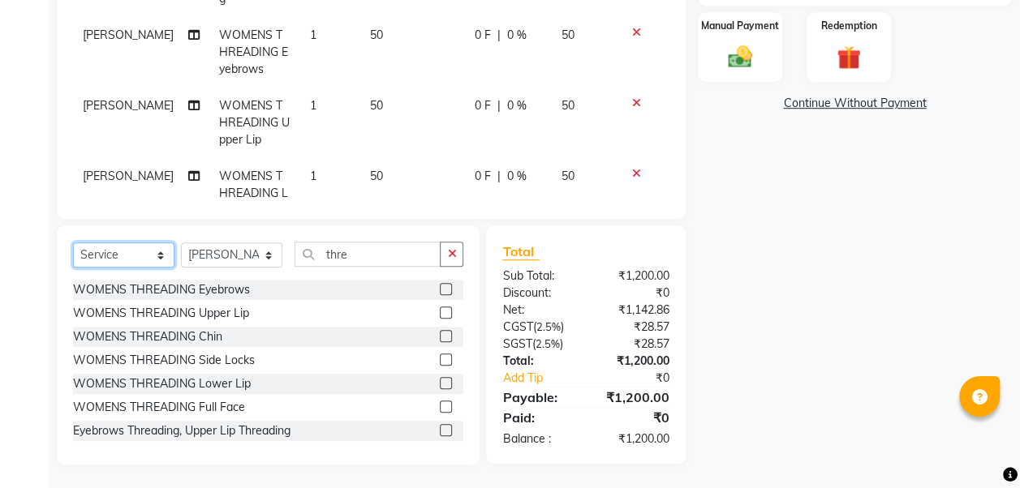
click at [105, 255] on select "Select Service Product Membership Package Voucher Prepaid Gift Card" at bounding box center [123, 255] width 101 height 25
select select "product"
click at [73, 243] on select "Select Service Product Membership Package Voucher Prepaid Gift Card" at bounding box center [123, 255] width 101 height 25
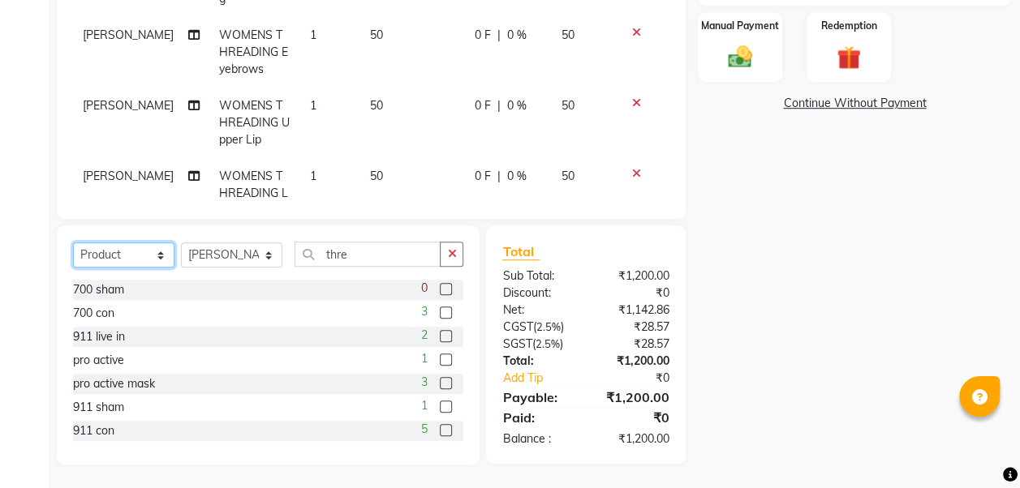
scroll to position [120, 0]
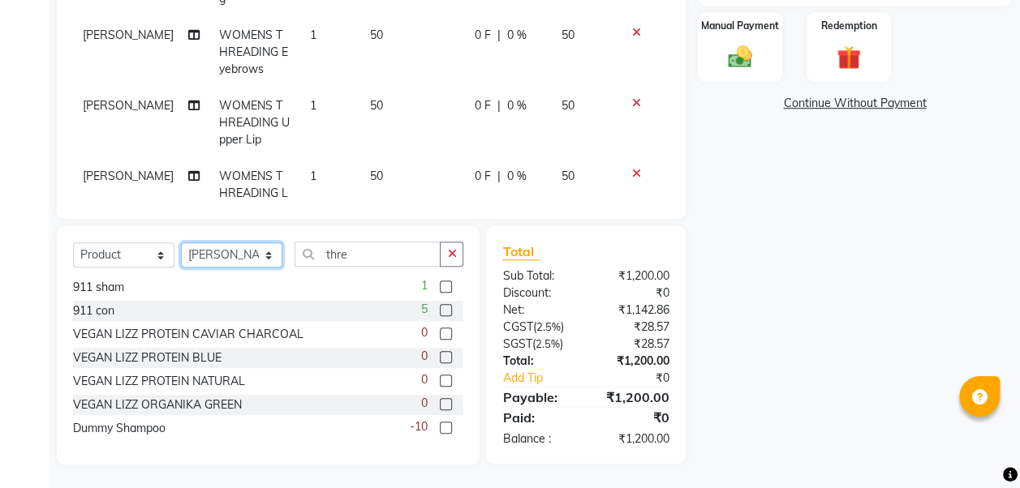
click at [238, 258] on select "Select Stylist [PERSON_NAME] [PERSON_NAME] Mane kajal [PERSON_NAME] [PERSON_NAM…" at bounding box center [231, 255] width 101 height 25
select select "53028"
click at [181, 243] on select "Select Stylist [PERSON_NAME] [PERSON_NAME] Mane kajal [PERSON_NAME] [PERSON_NAM…" at bounding box center [231, 255] width 101 height 25
click at [440, 423] on label at bounding box center [446, 428] width 12 height 12
click at [440, 423] on input "checkbox" at bounding box center [445, 428] width 11 height 11
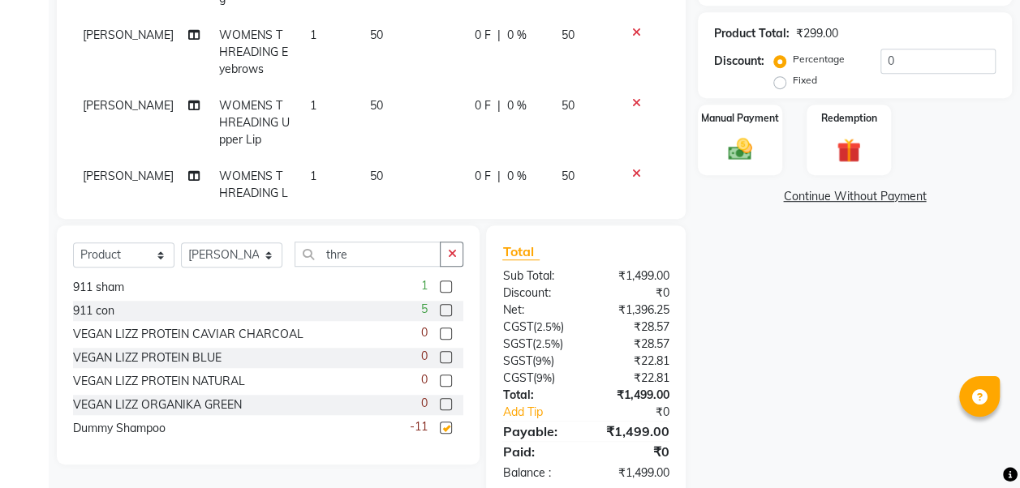
checkbox input "false"
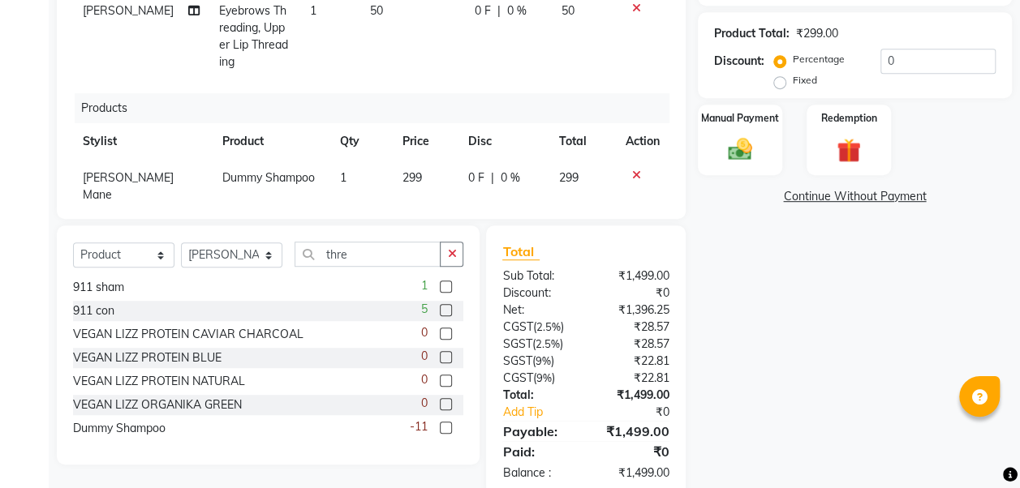
scroll to position [260, 0]
click at [402, 169] on span "299" at bounding box center [411, 176] width 19 height 15
select select "53028"
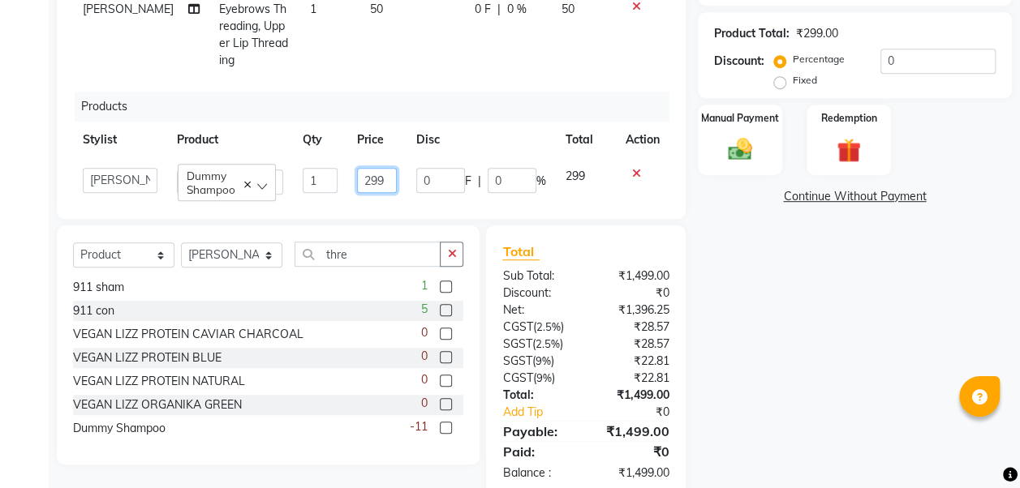
click at [374, 168] on input "299" at bounding box center [377, 180] width 40 height 25
type input "2"
type input "1700"
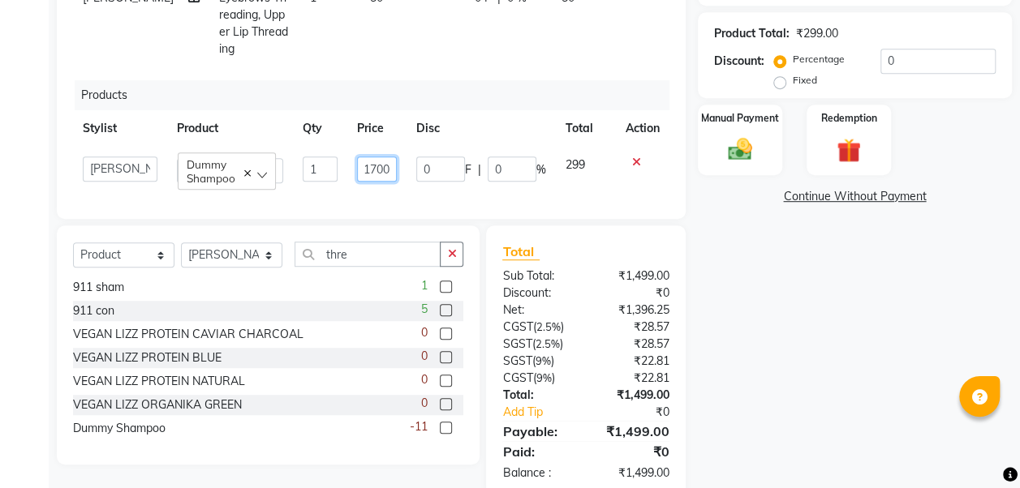
scroll to position [436, 0]
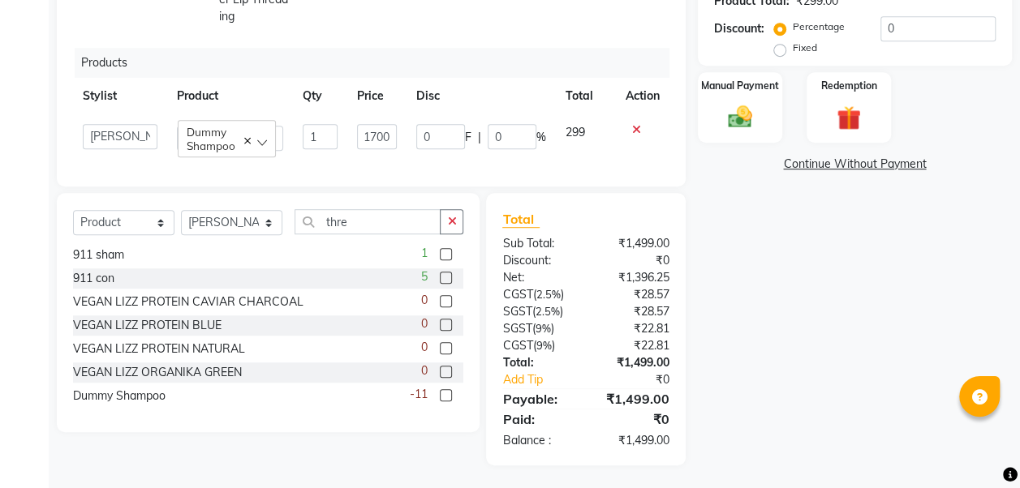
click at [770, 206] on div "Name: [PERSON_NAME] Membership: No Active Membership Total Visits: Card on file…" at bounding box center [861, 75] width 326 height 780
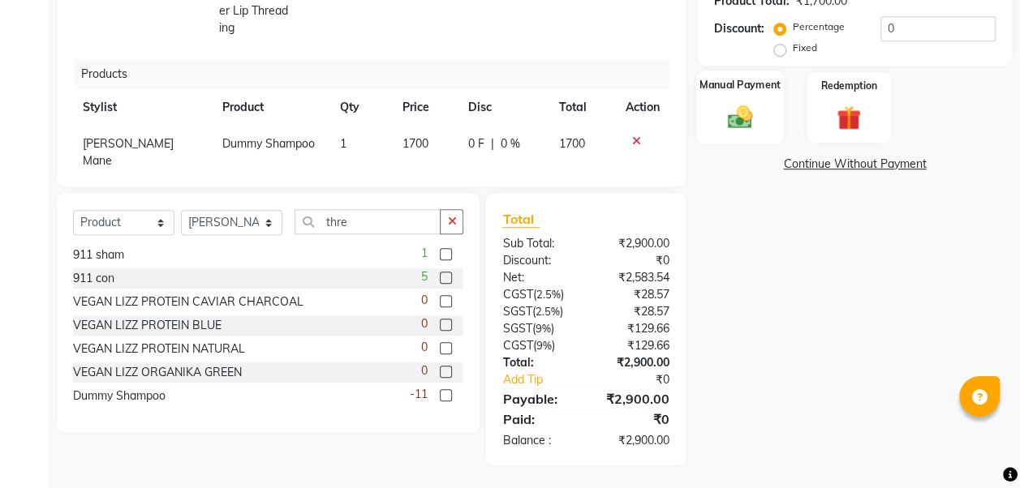
click at [740, 107] on img at bounding box center [740, 117] width 41 height 29
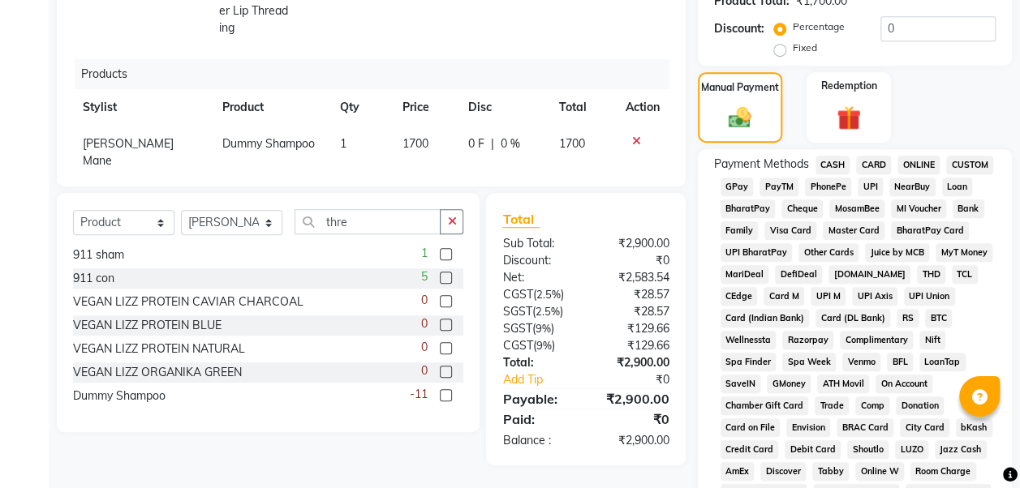
click at [868, 167] on span "CARD" at bounding box center [873, 165] width 35 height 19
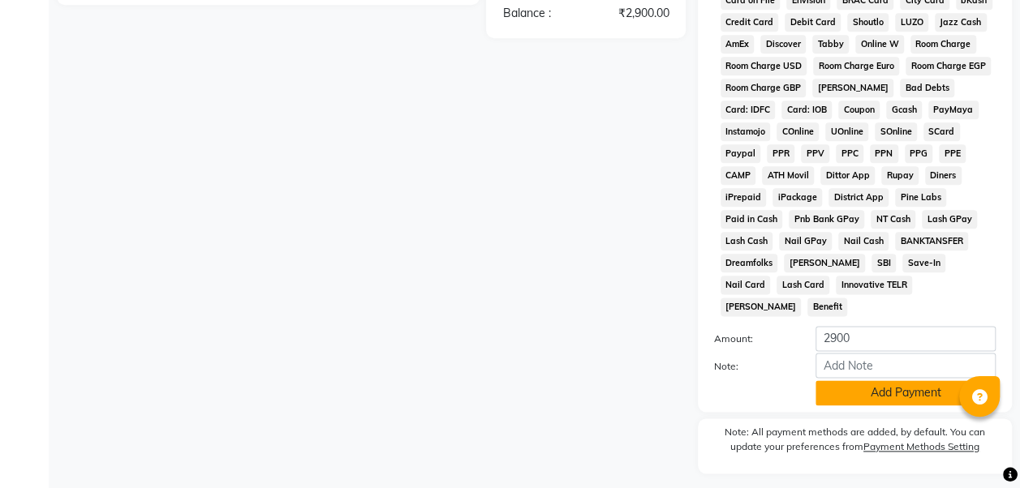
click at [887, 380] on button "Add Payment" at bounding box center [905, 392] width 180 height 25
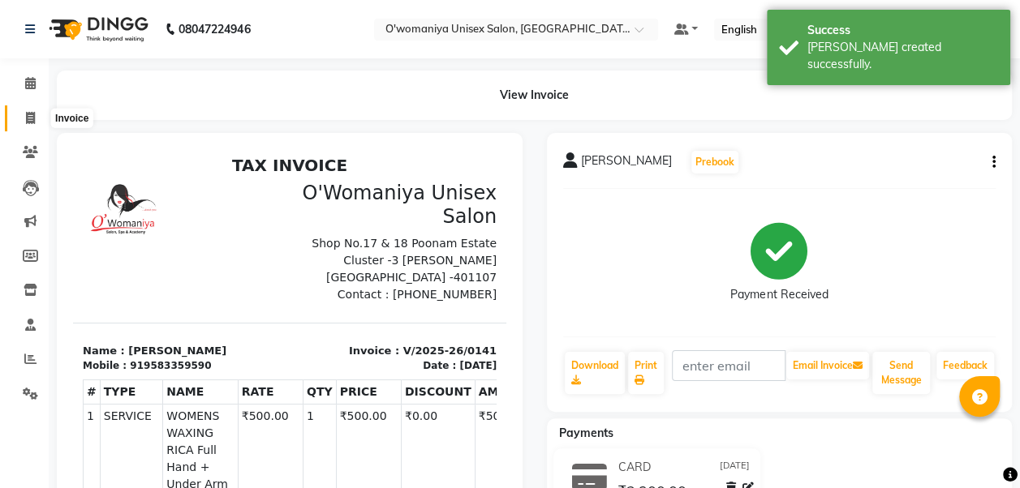
click at [28, 116] on icon at bounding box center [30, 118] width 9 height 12
select select "service"
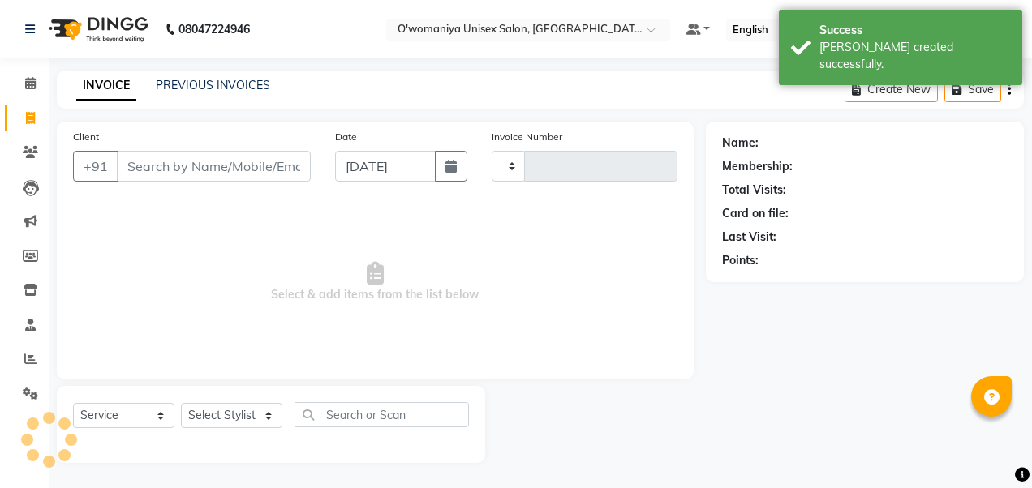
type input "0142"
select select "6581"
click at [193, 81] on link "PREVIOUS INVOICES" at bounding box center [213, 85] width 114 height 15
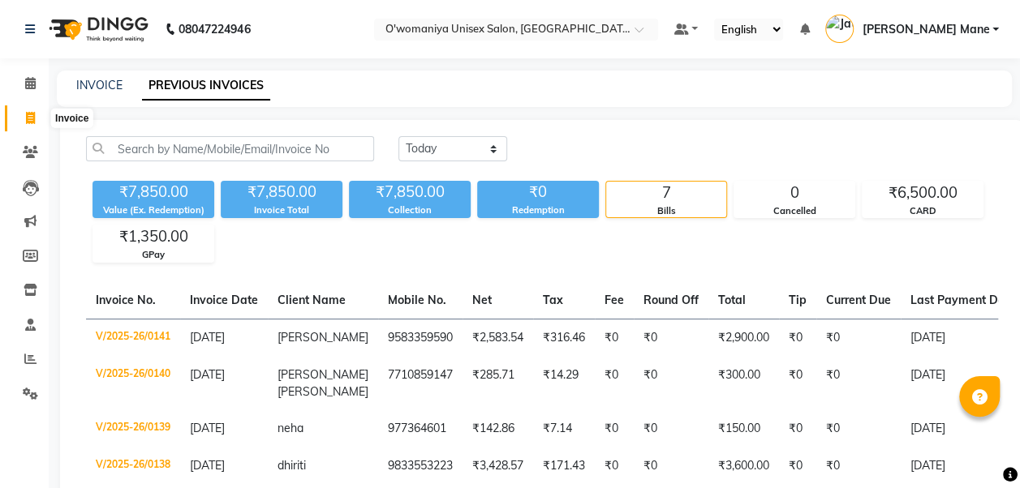
click at [22, 119] on span at bounding box center [30, 119] width 28 height 19
select select "service"
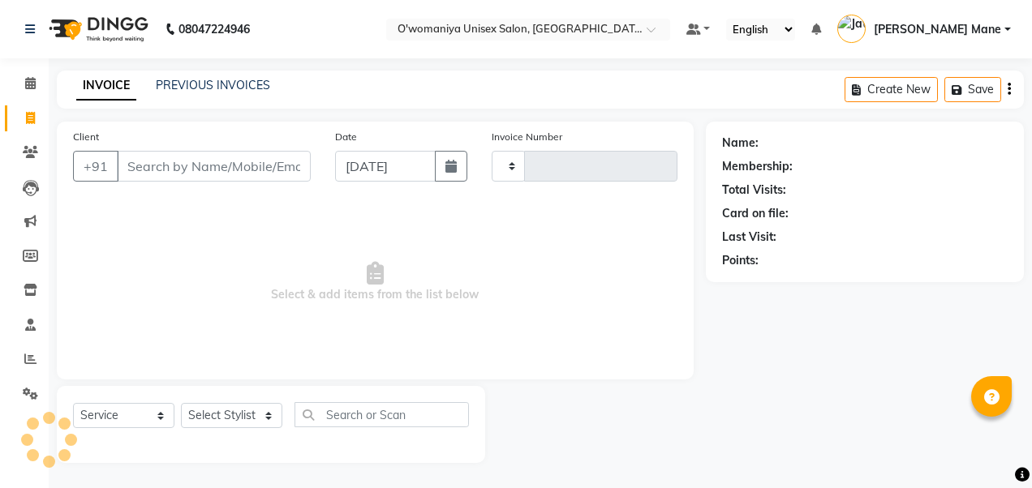
type input "0142"
select select "6581"
